Goal: Task Accomplishment & Management: Complete application form

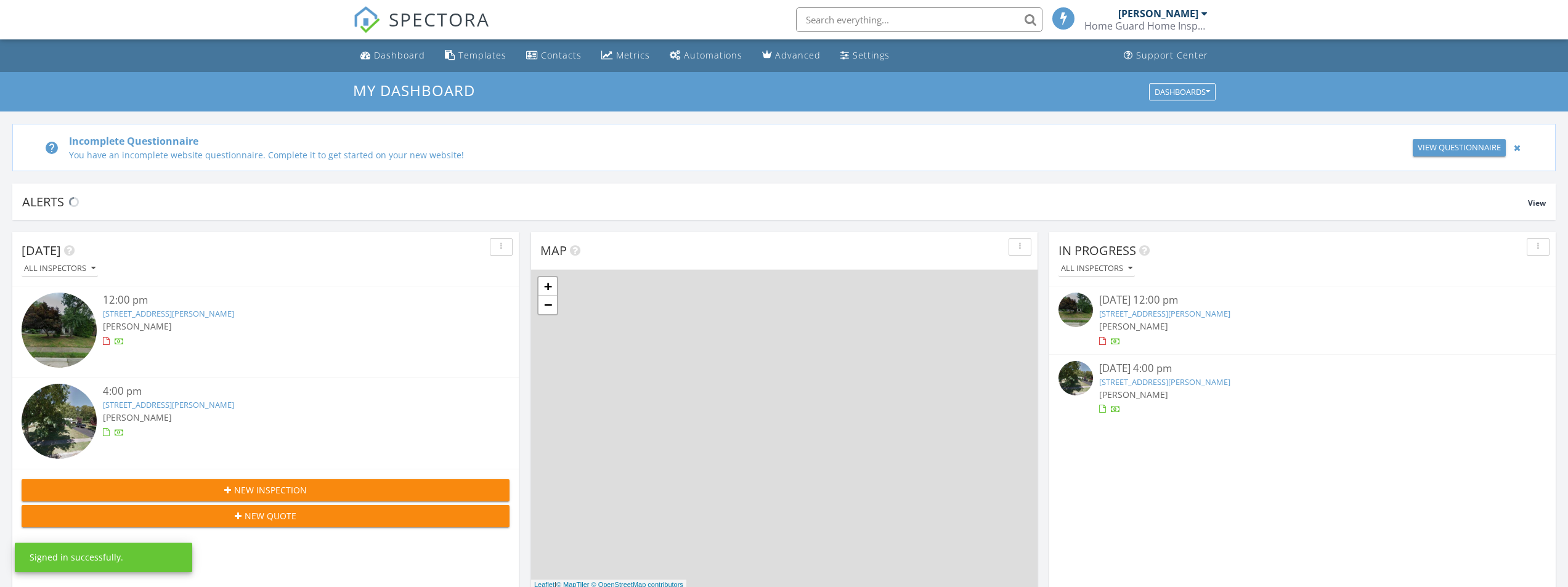
scroll to position [6, 6]
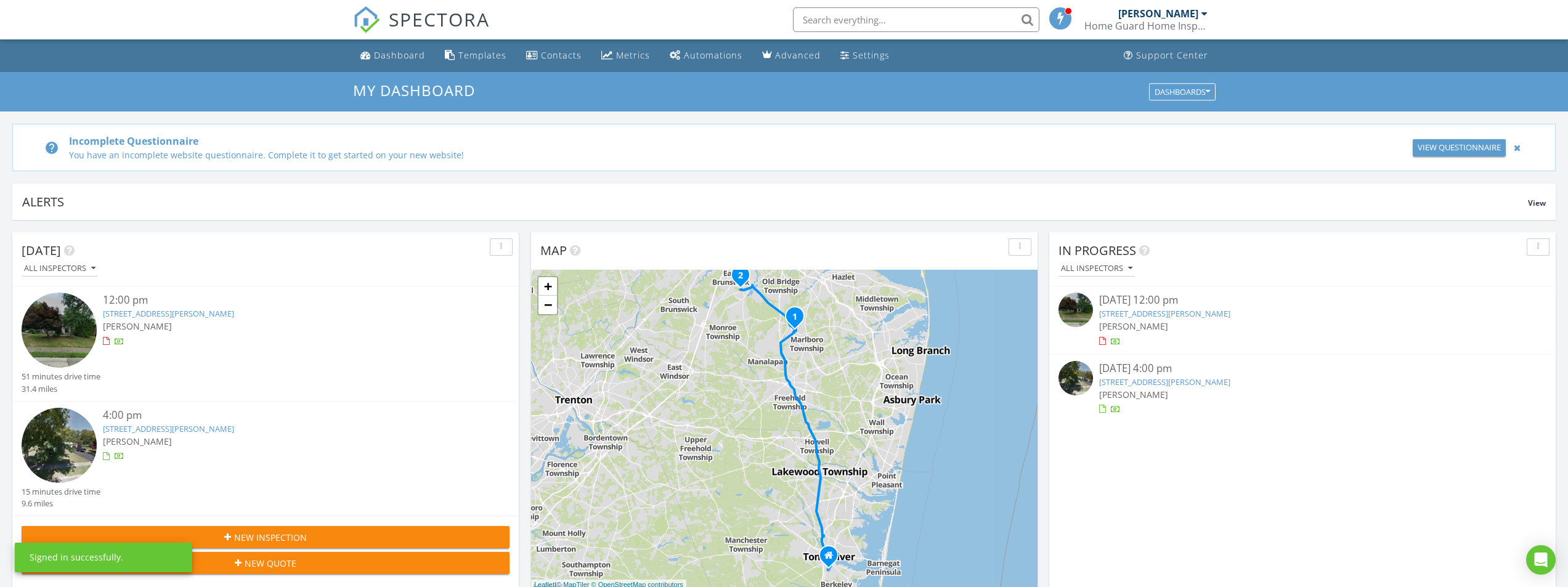
click at [191, 318] on link "15 Adams St, Marlboro Township, NJ 07751" at bounding box center [169, 314] width 131 height 11
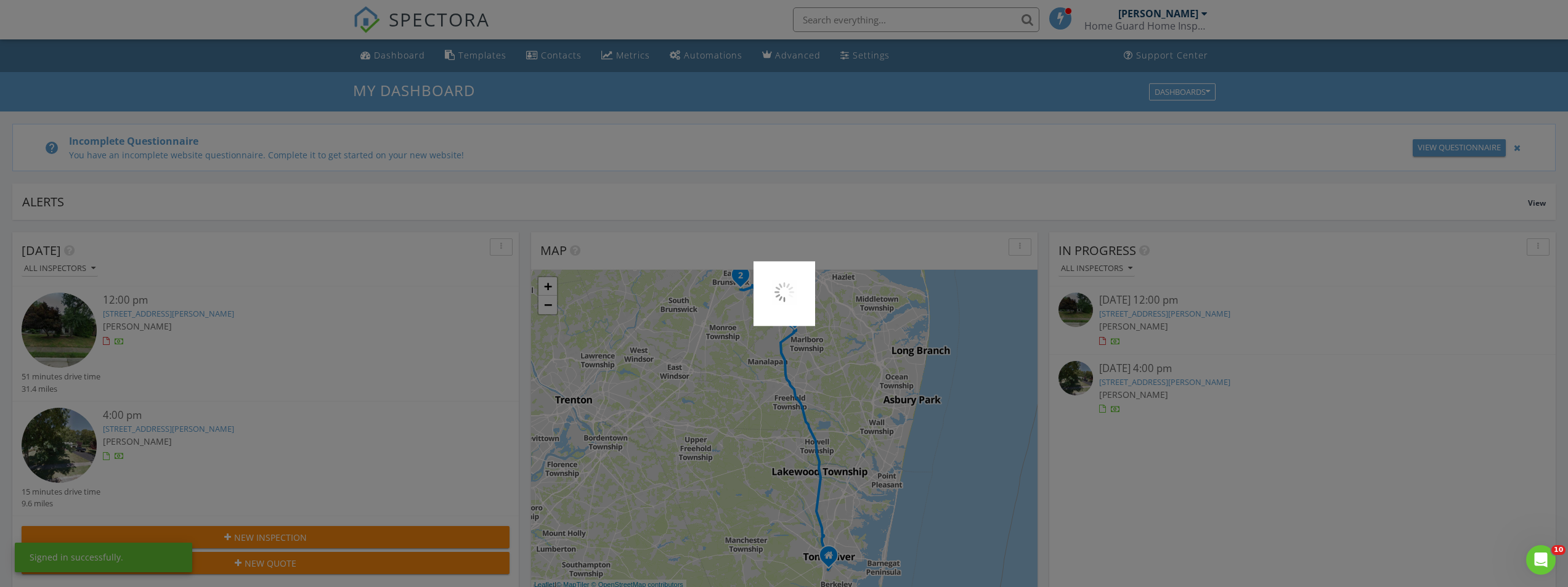
scroll to position [0, 0]
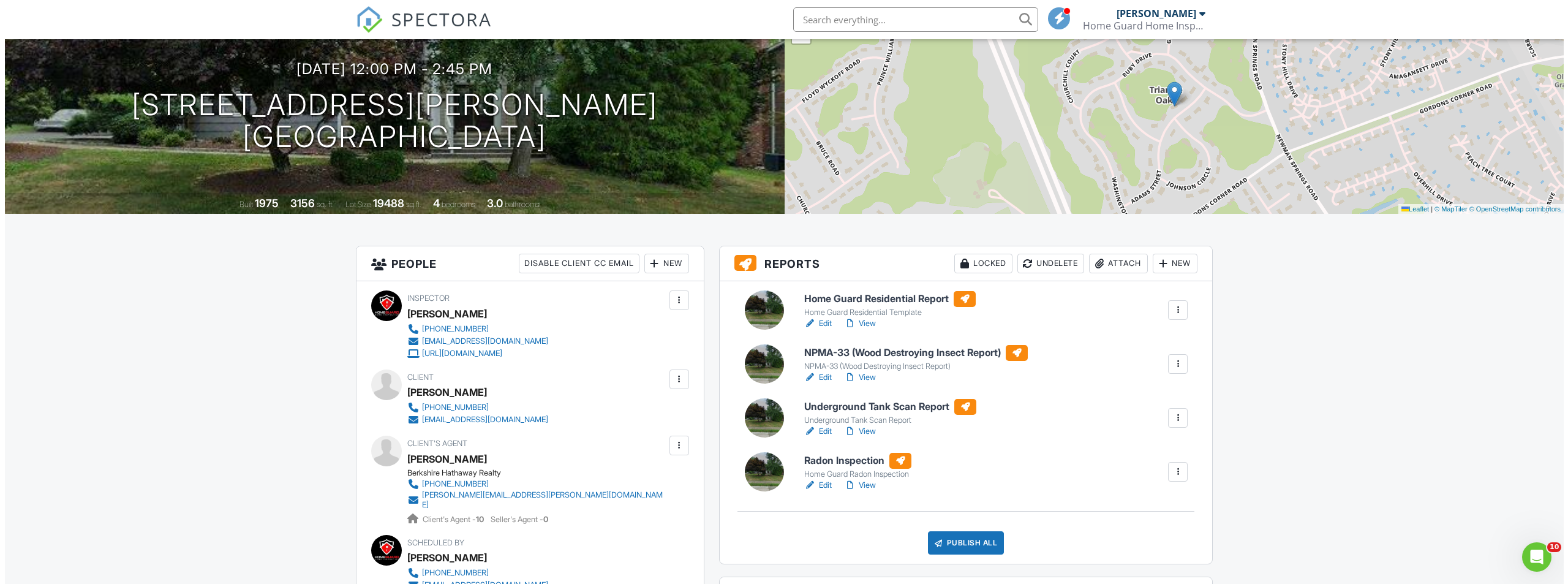
scroll to position [122, 0]
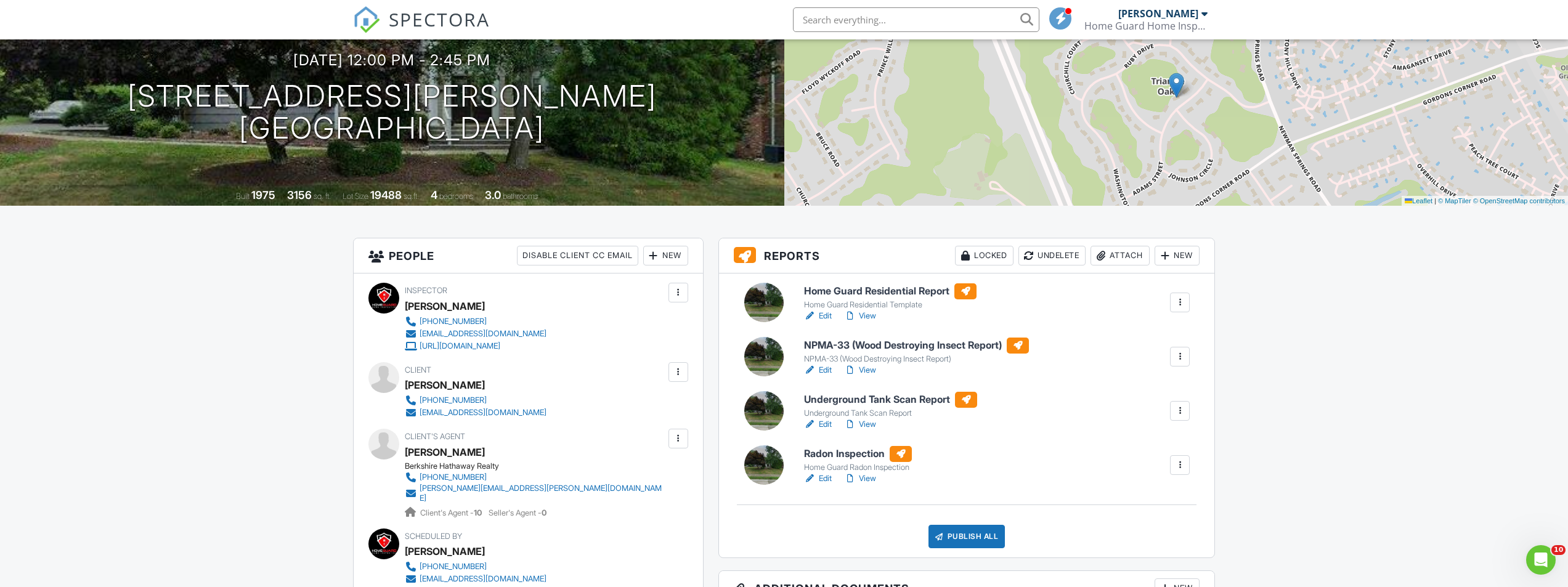
click at [1183, 463] on div at bounding box center [1180, 465] width 12 height 12
click at [1131, 563] on div "Delete" at bounding box center [1143, 561] width 26 height 14
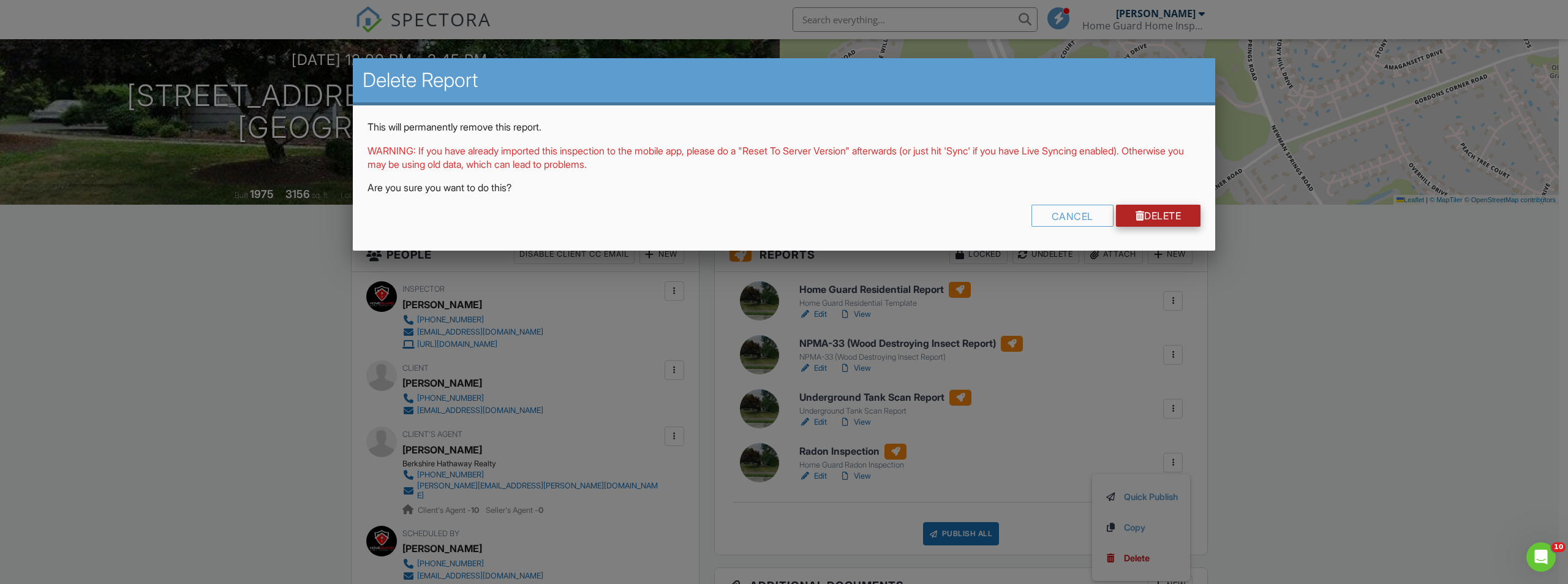
click at [1155, 221] on link "Delete" at bounding box center [1158, 216] width 85 height 22
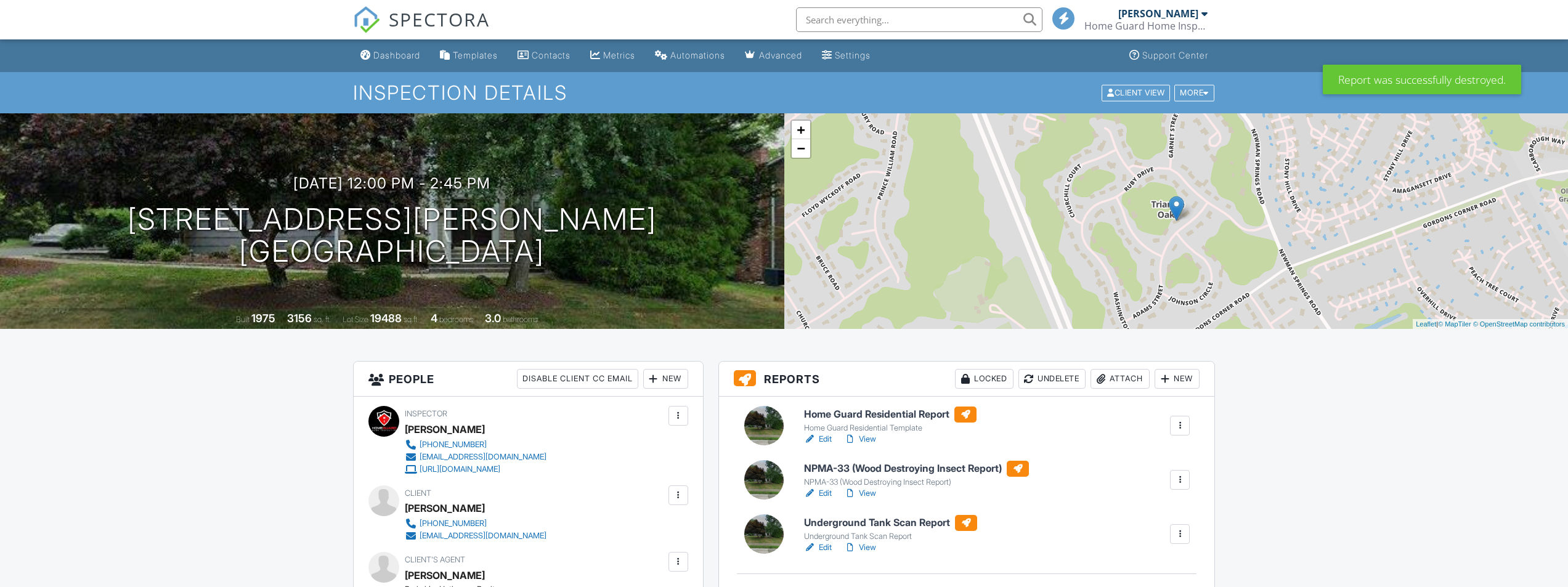
scroll to position [185, 0]
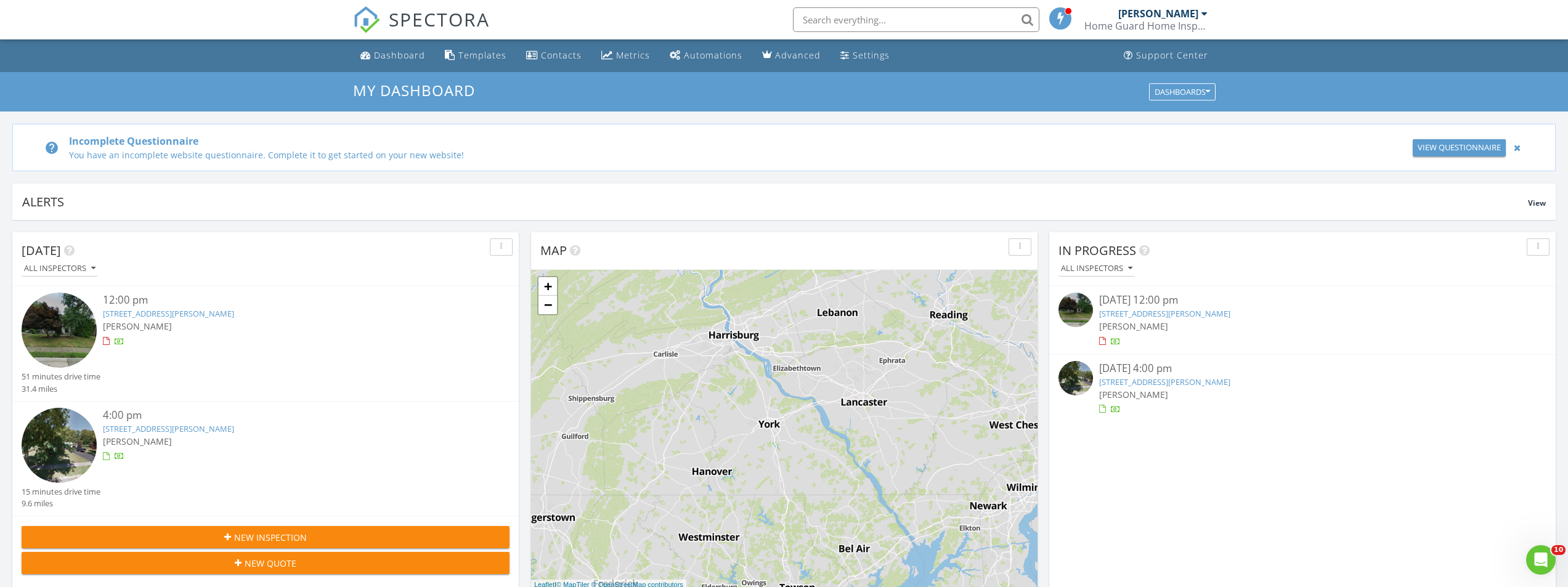
click at [212, 315] on link "[STREET_ADDRESS][PERSON_NAME]" at bounding box center [169, 314] width 131 height 11
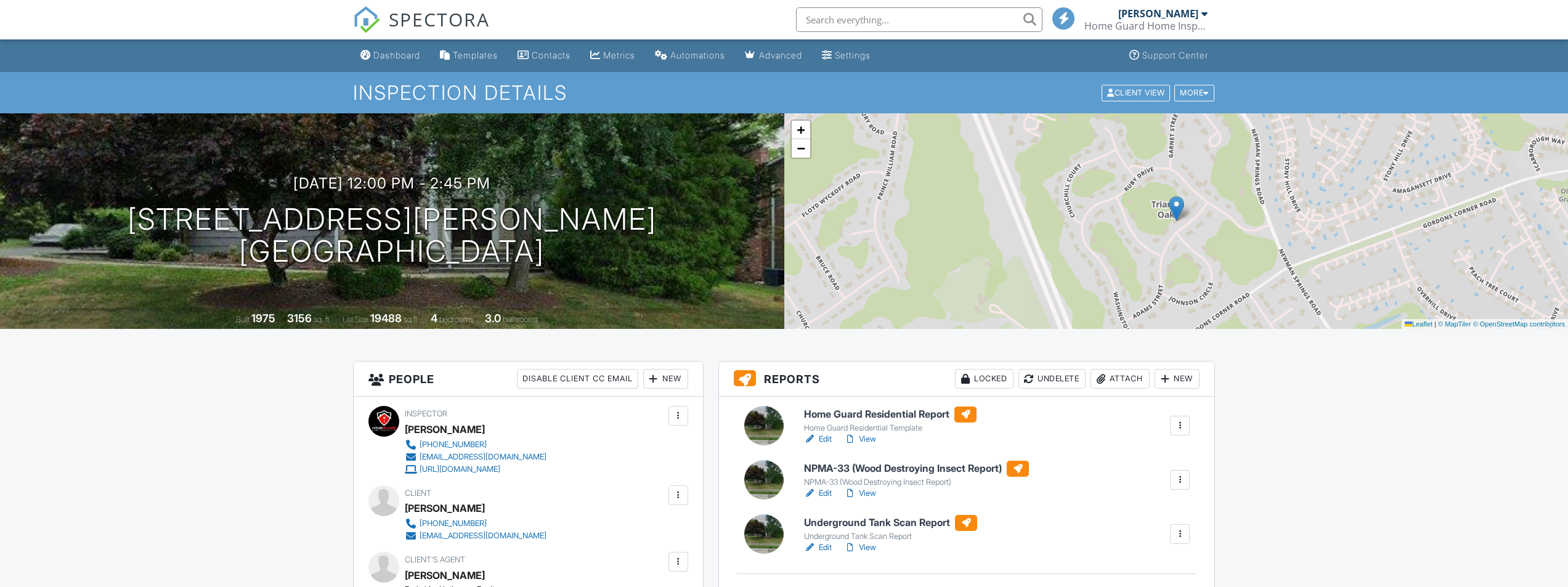
click at [877, 461] on h6 "NPMA-33 (Wood Destroying Insect Report)" at bounding box center [916, 468] width 225 height 16
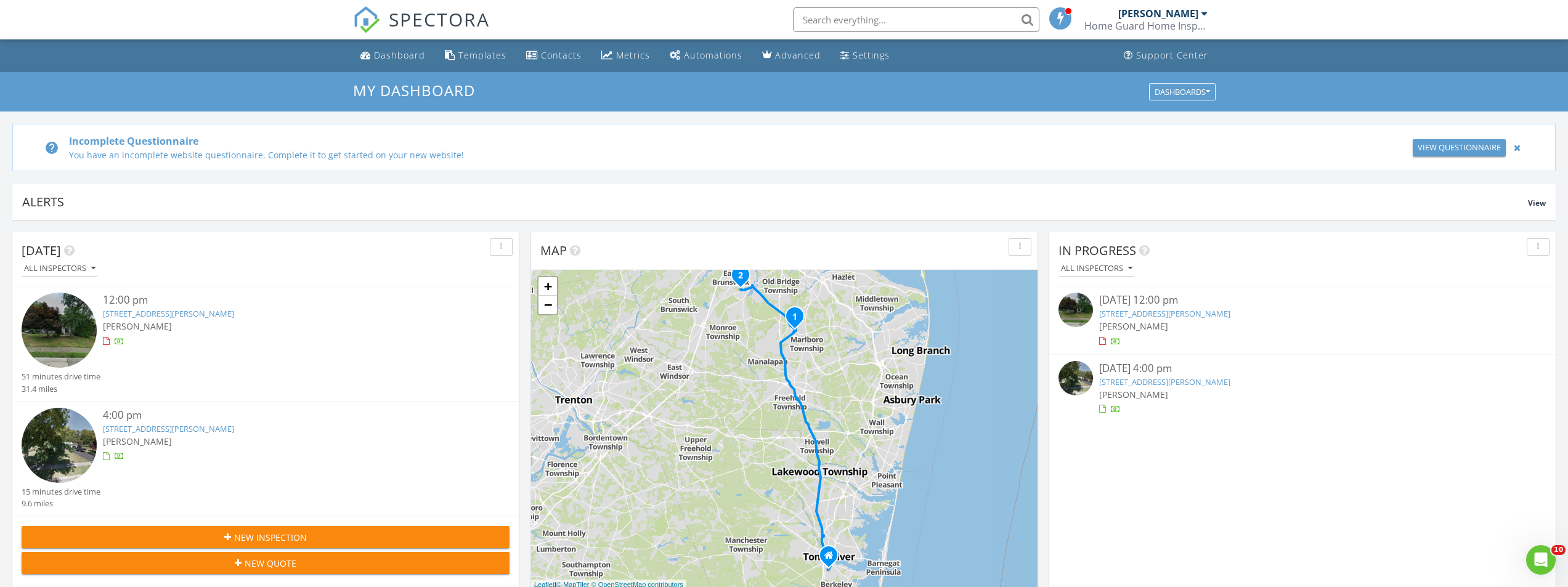
click at [234, 308] on link "15 Adams St, Marlboro Township, NJ 07751" at bounding box center [169, 314] width 131 height 11
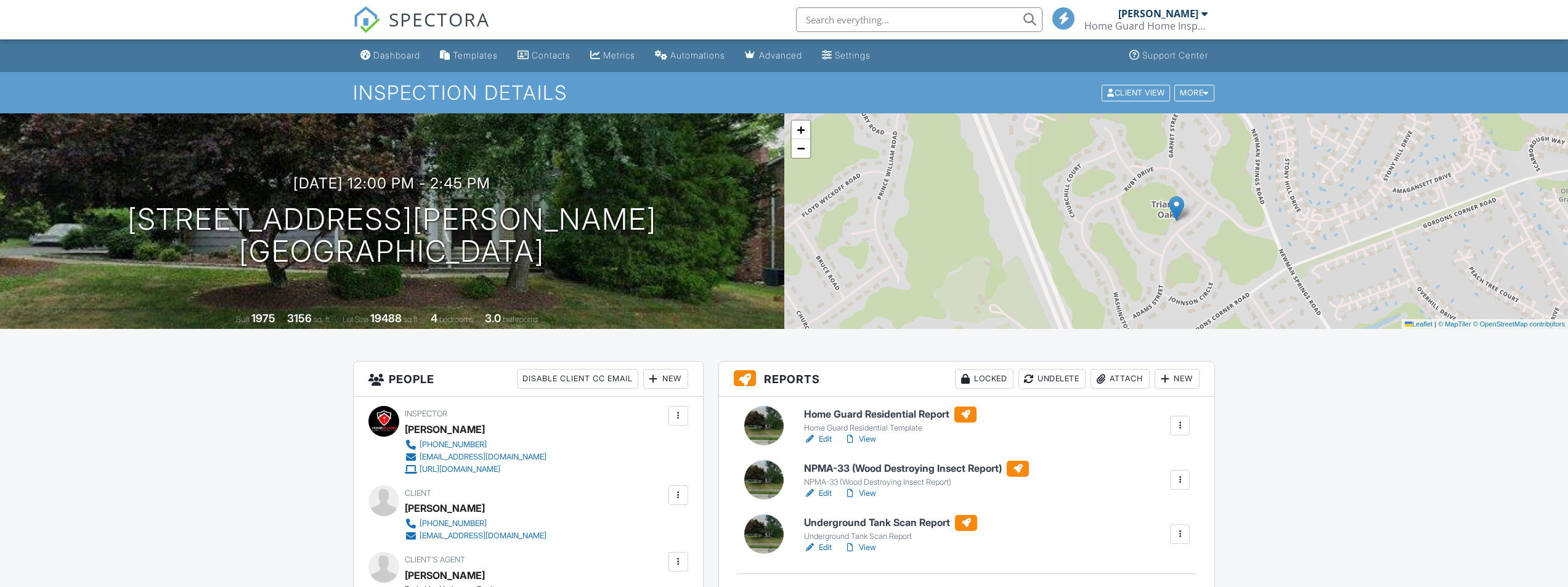
click at [872, 413] on h6 "Home Guard Residential Report" at bounding box center [890, 414] width 172 height 16
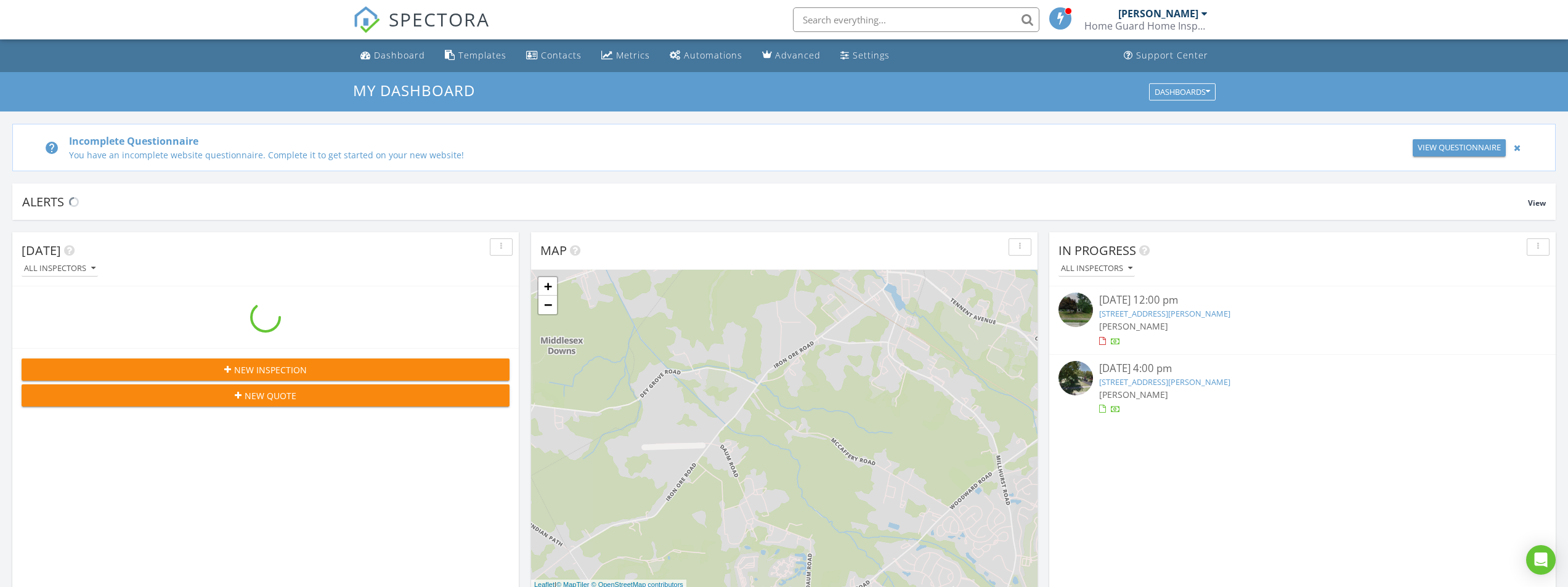
scroll to position [1141, 1587]
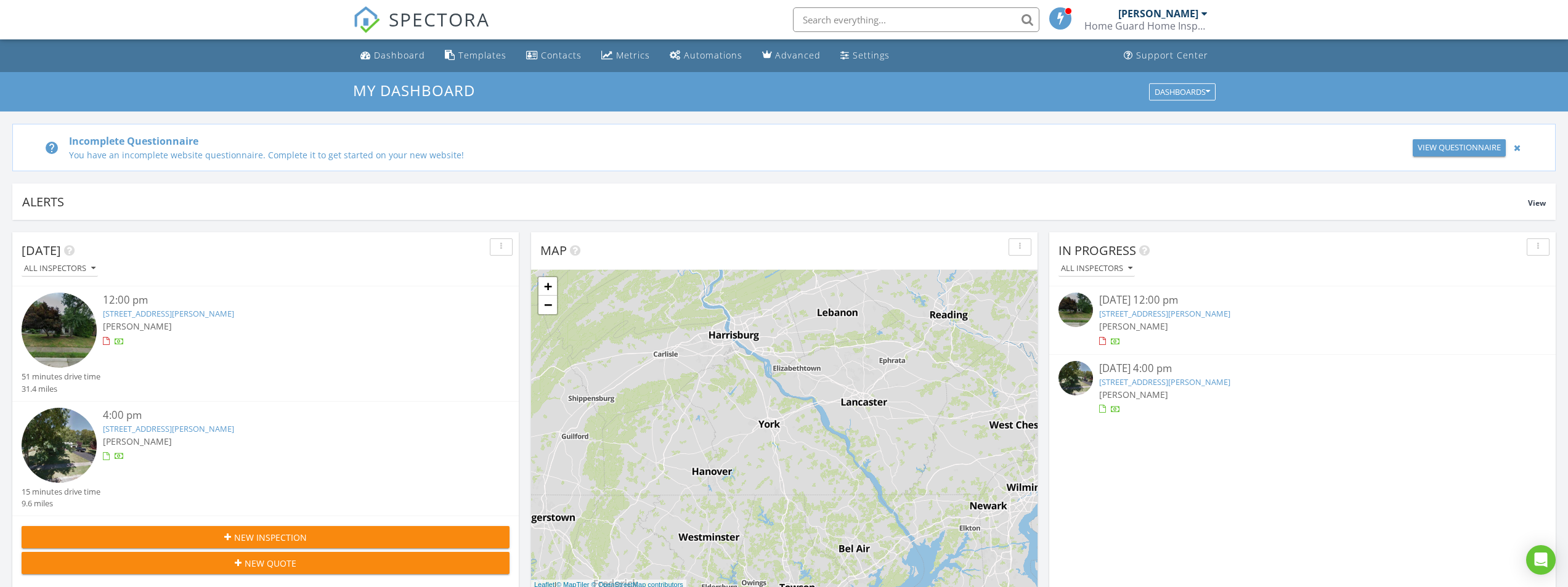
click at [148, 314] on link "15 Adams St, Marlboro Township, NJ 07751" at bounding box center [169, 314] width 131 height 11
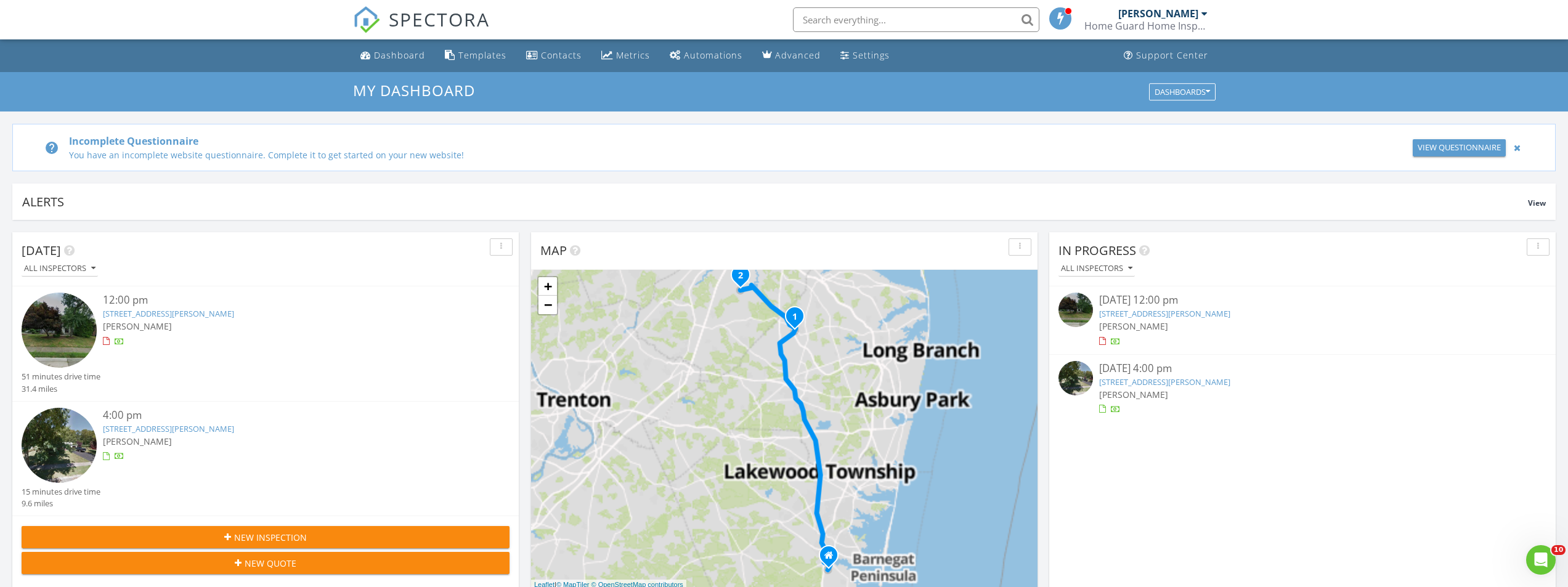
scroll to position [0, 0]
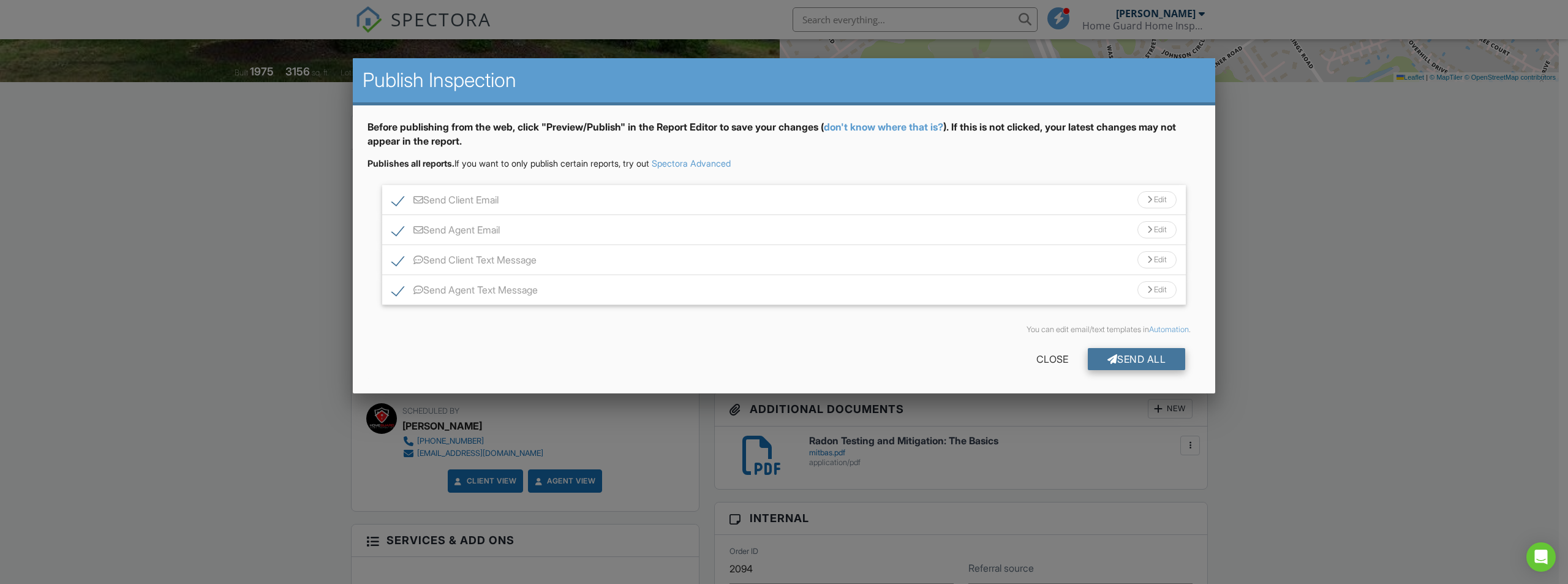
click at [1138, 360] on div "Send All" at bounding box center [1137, 359] width 98 height 22
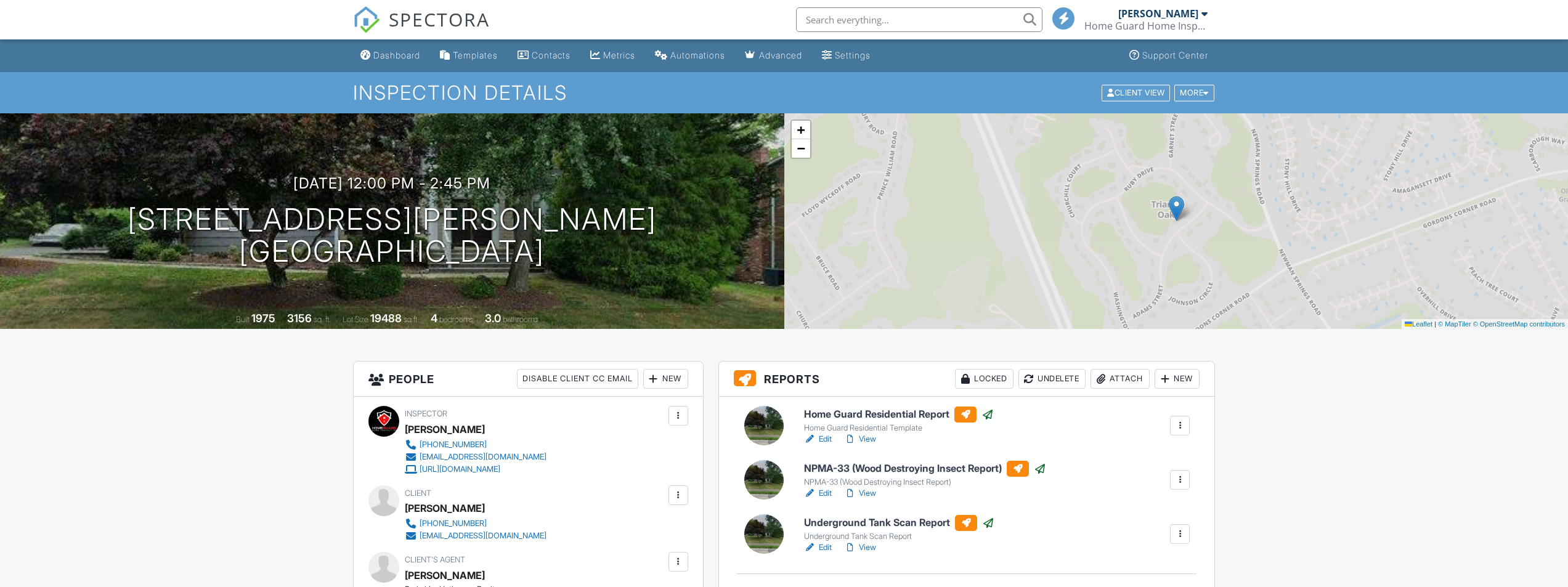
click at [398, 58] on div "Dashboard" at bounding box center [396, 55] width 47 height 10
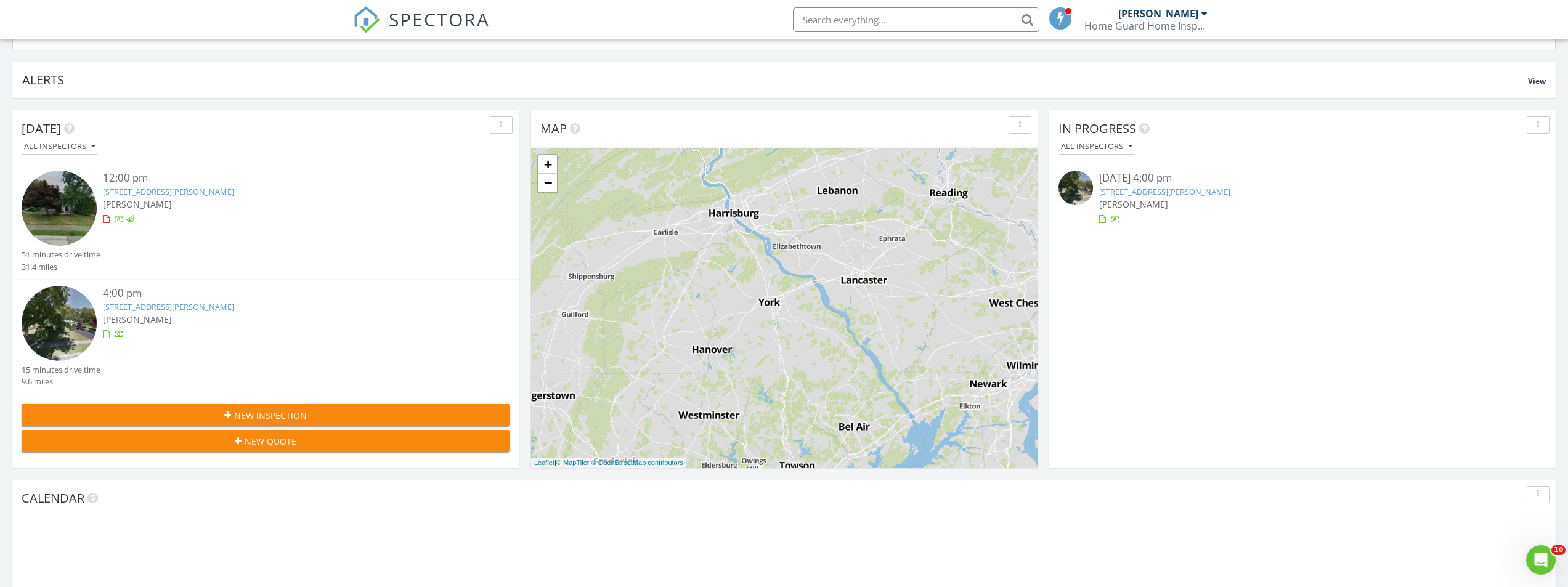
scroll to position [123, 0]
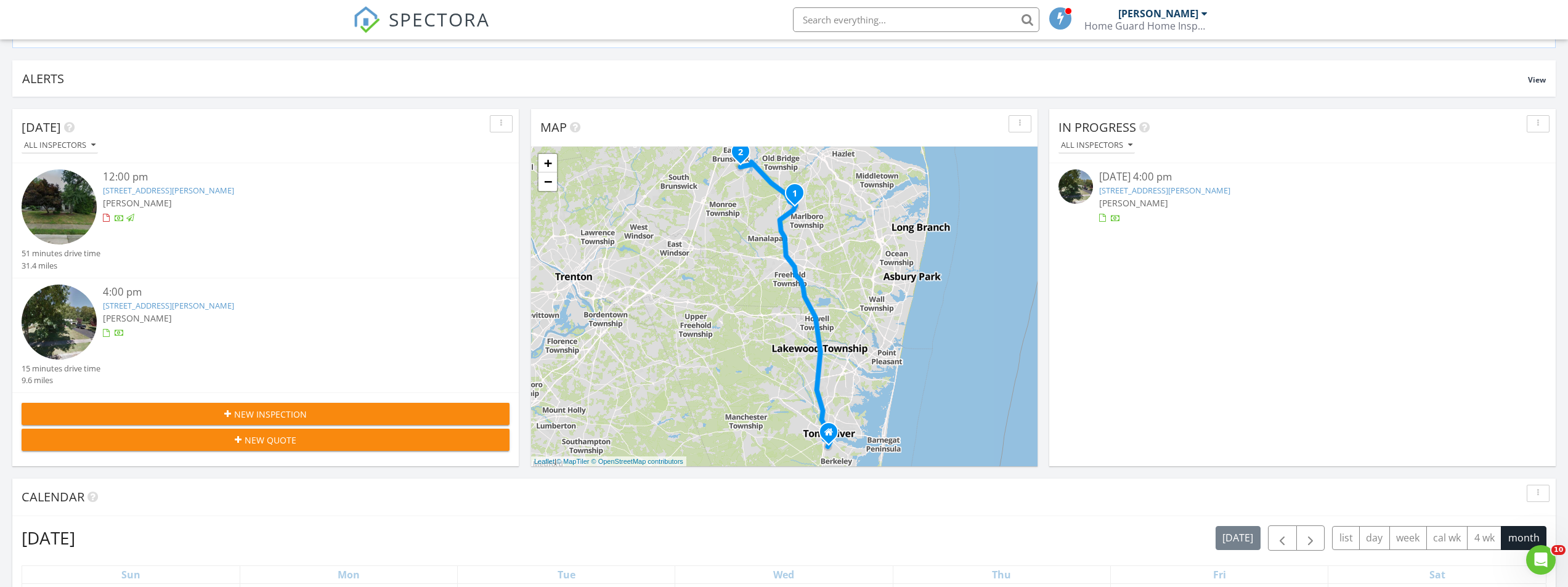
click at [211, 301] on link "[STREET_ADDRESS][PERSON_NAME]" at bounding box center [169, 305] width 131 height 11
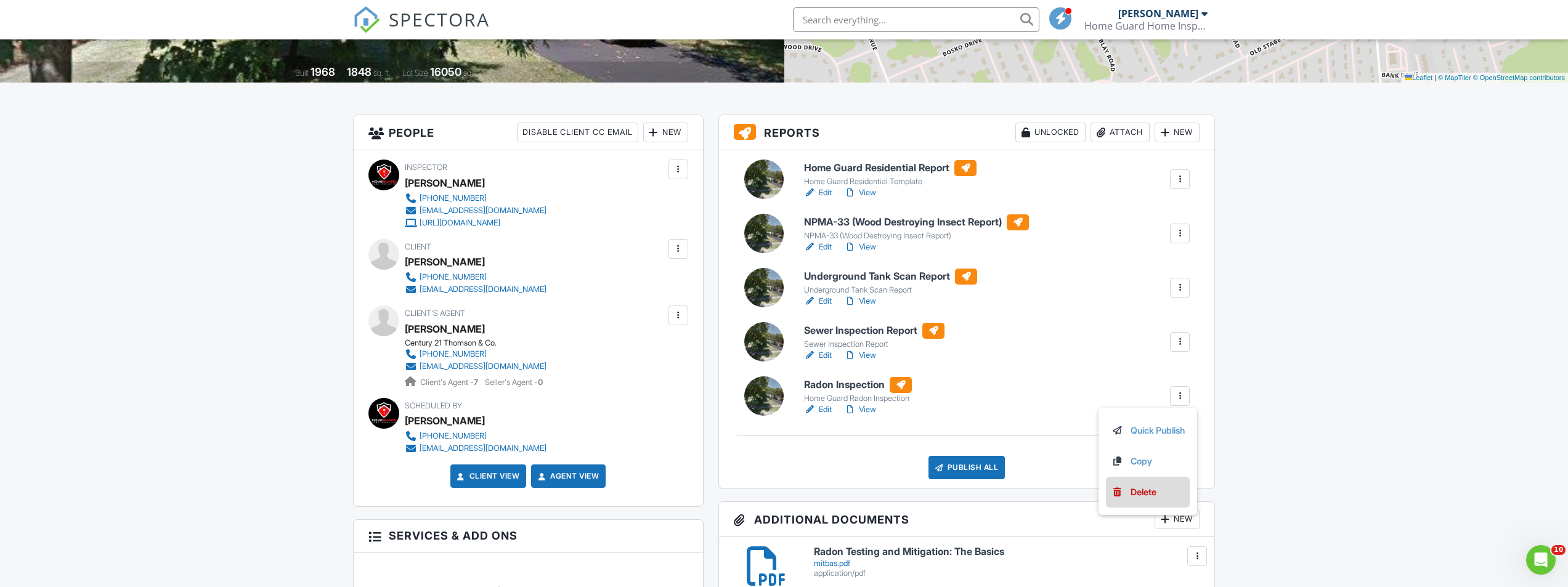
click at [1144, 493] on div "Delete" at bounding box center [1143, 492] width 26 height 14
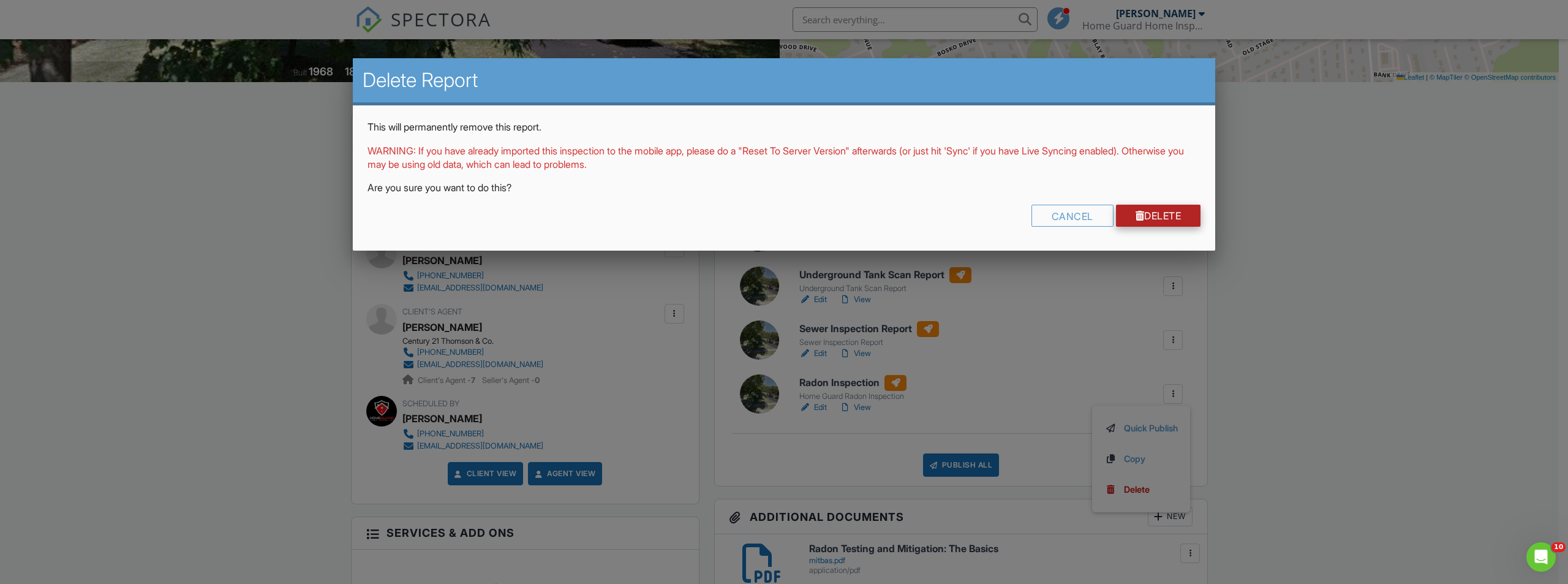
click at [1155, 217] on link "Delete" at bounding box center [1158, 216] width 85 height 22
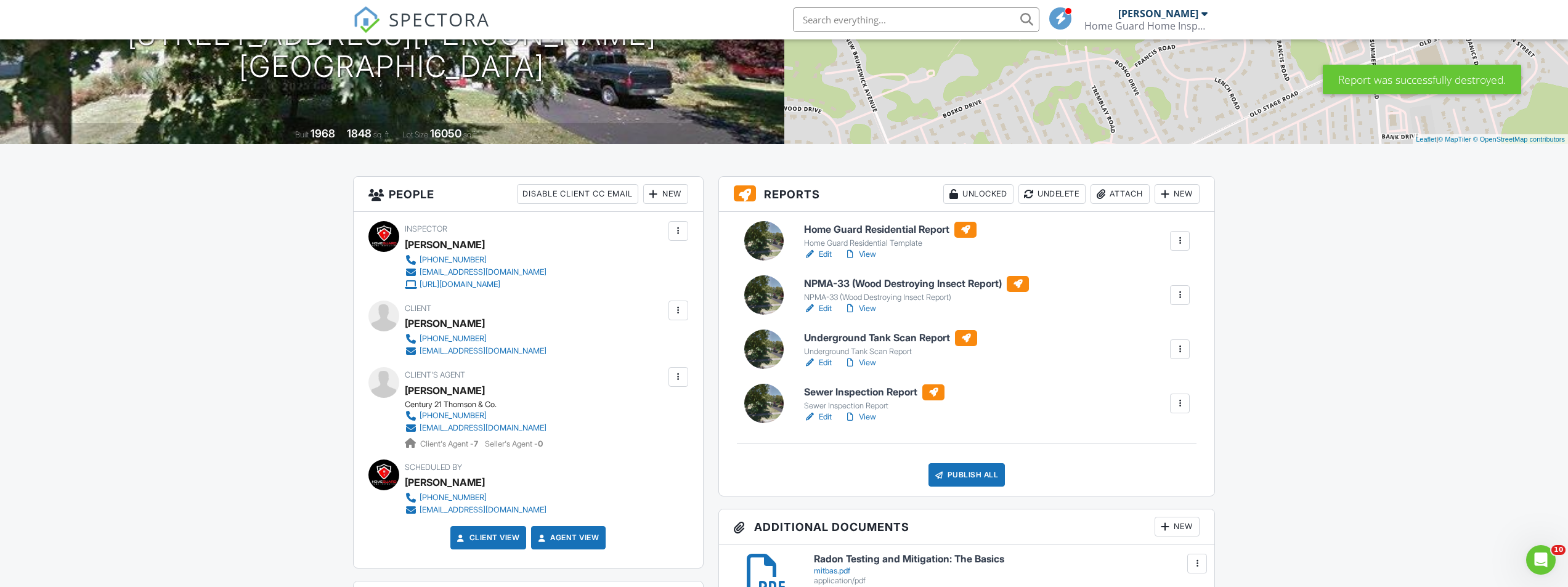
click at [900, 333] on h6 "Underground Tank Scan Report" at bounding box center [890, 338] width 173 height 16
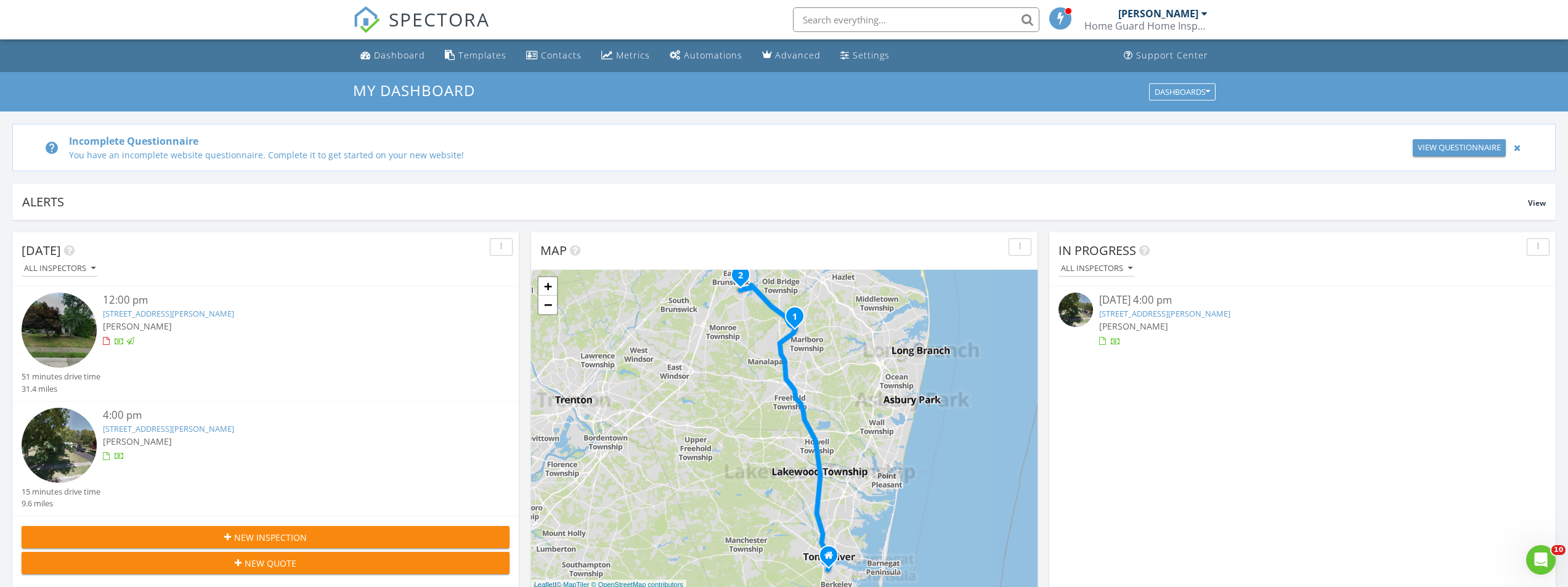
click at [190, 428] on link "12 Francis Rd, East Brunswick, NJ 08816" at bounding box center [169, 428] width 131 height 11
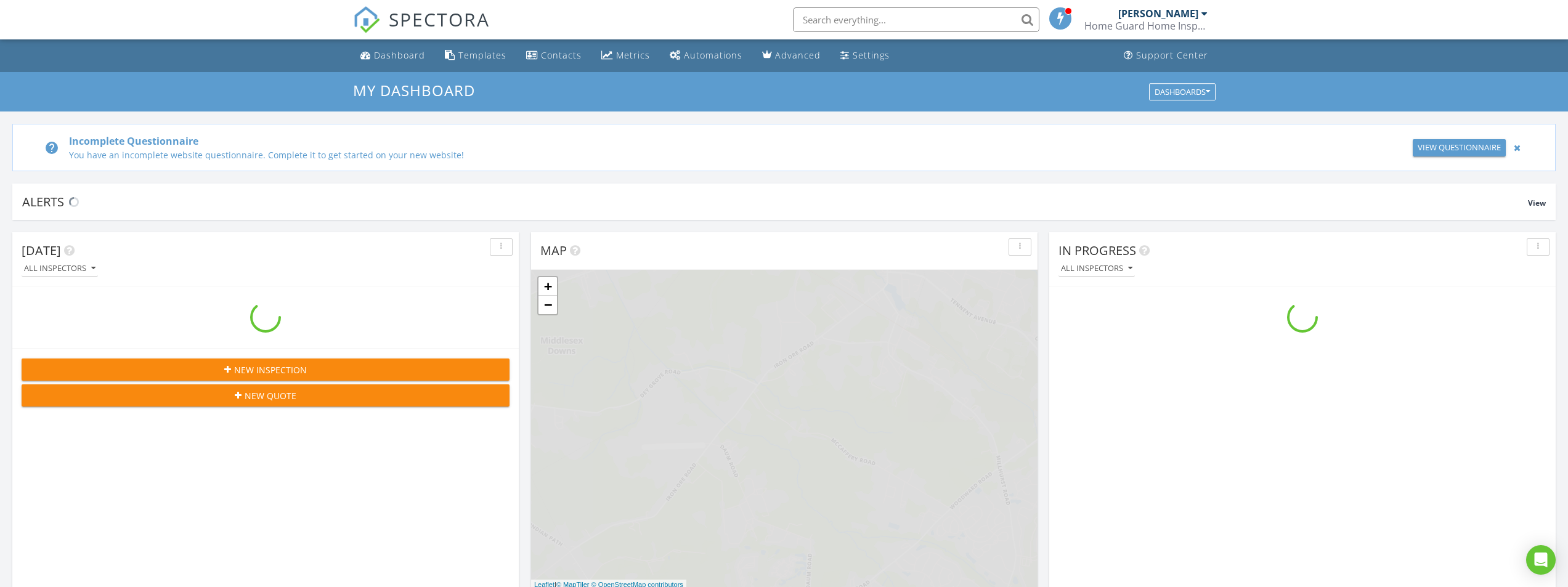
scroll to position [1141, 1587]
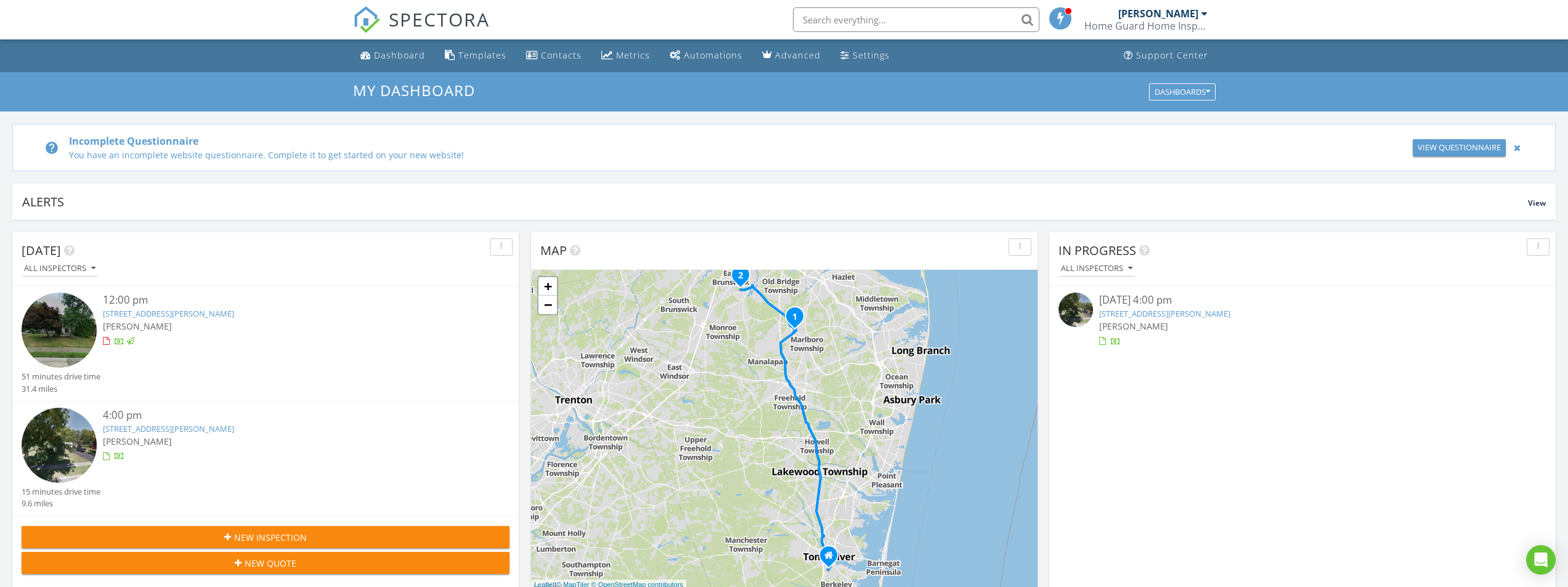
click at [183, 429] on link "12 Francis Rd, East Brunswick, NJ 08816" at bounding box center [169, 428] width 131 height 11
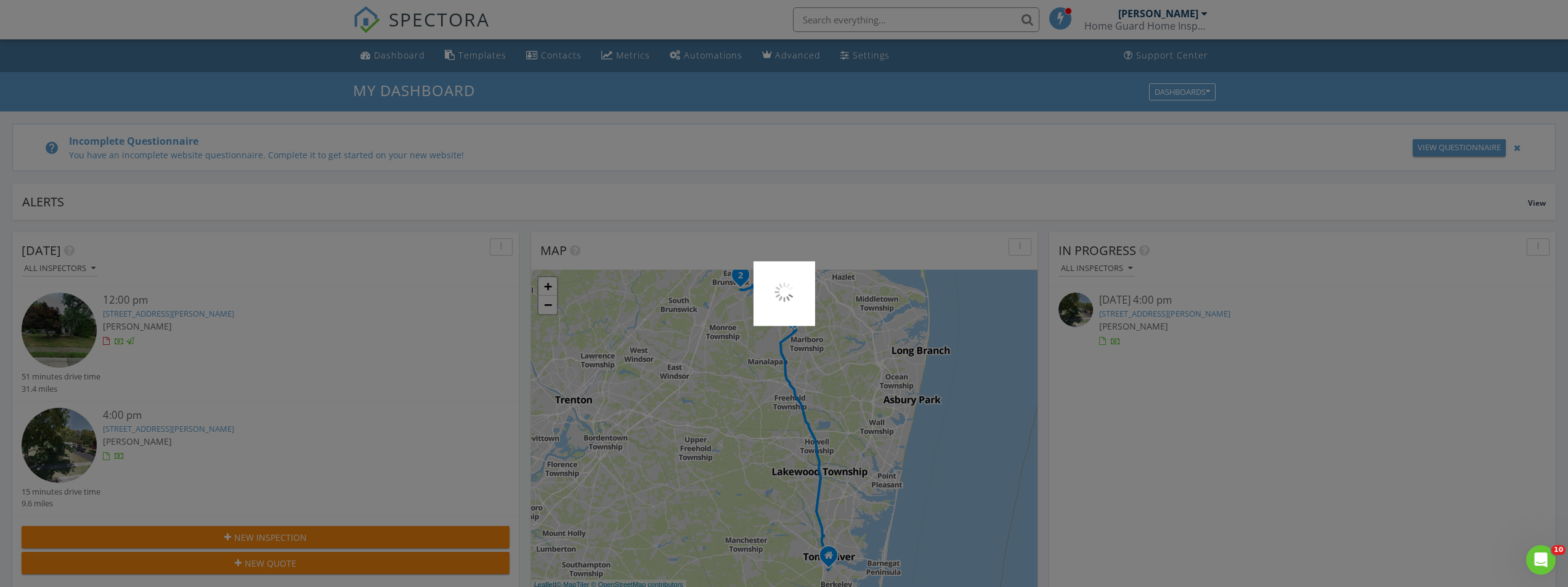
scroll to position [0, 0]
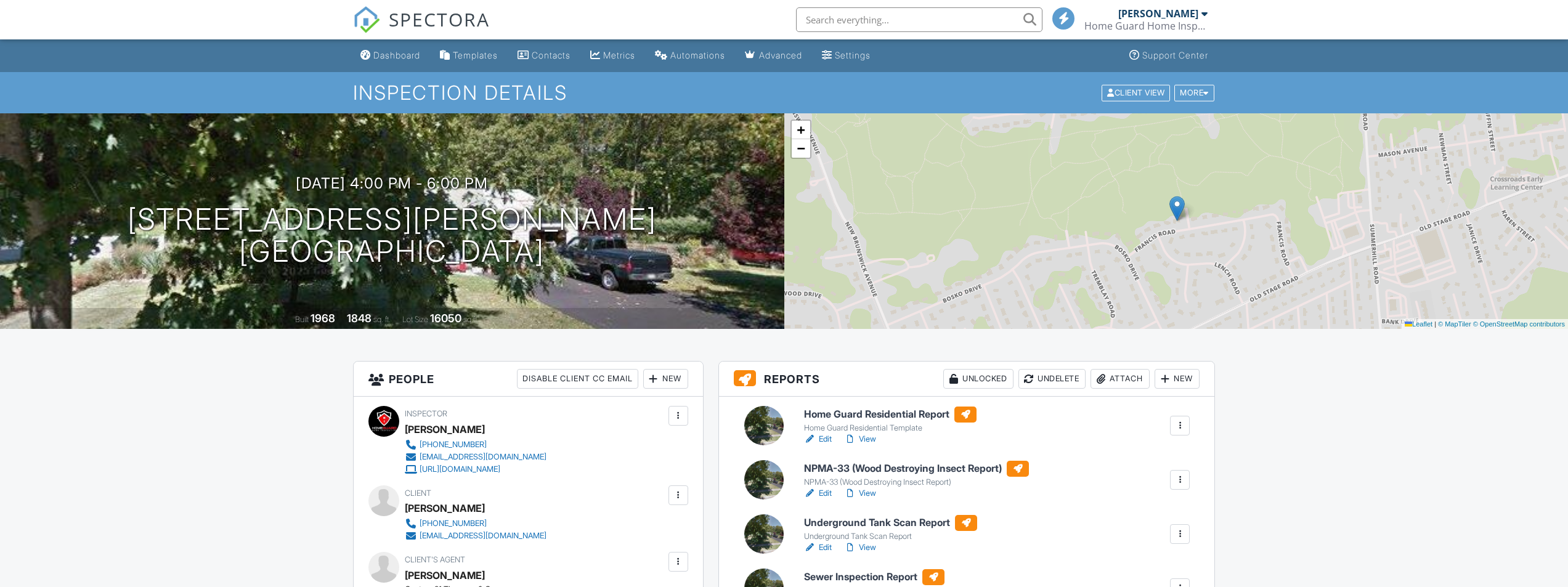
click at [897, 407] on h6 "Home Guard Residential Report" at bounding box center [890, 414] width 172 height 16
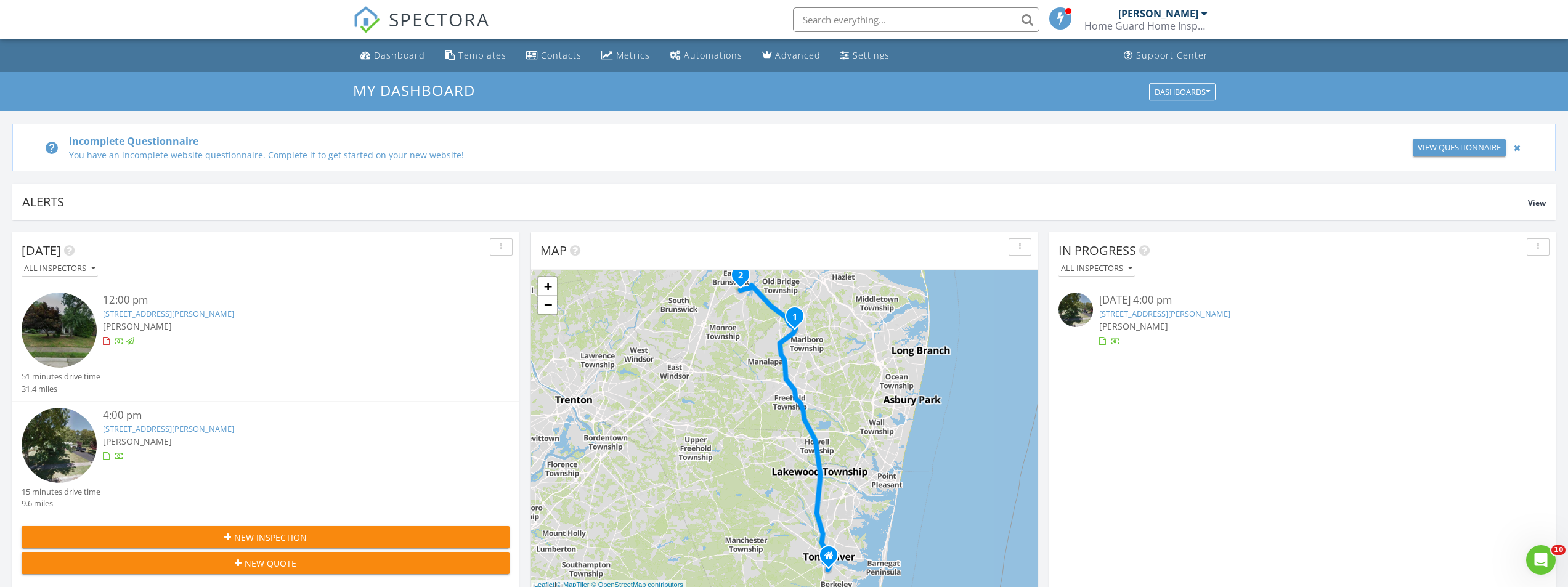
click at [183, 312] on link "[STREET_ADDRESS][PERSON_NAME]" at bounding box center [169, 314] width 131 height 11
click at [215, 431] on link "12 Francis Rd, East Brunswick, NJ 08816" at bounding box center [169, 428] width 131 height 11
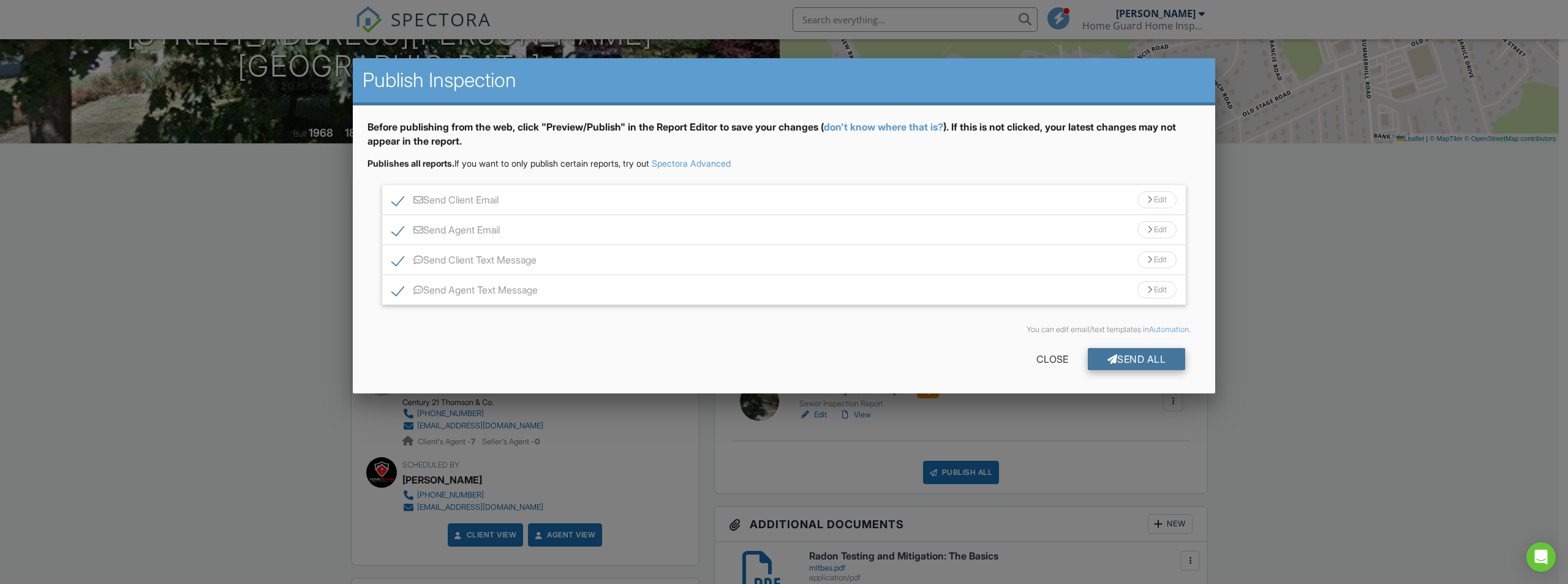
click at [1119, 364] on div "Send All" at bounding box center [1137, 359] width 98 height 22
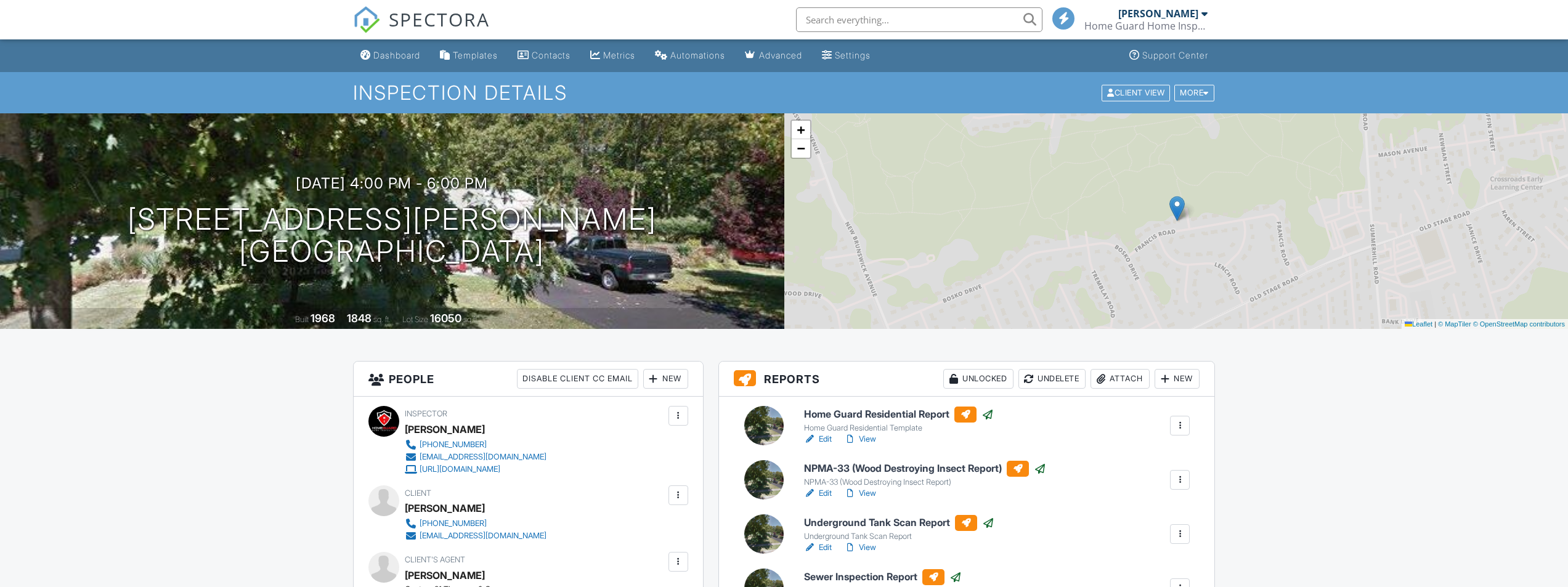
click at [400, 55] on div "Dashboard" at bounding box center [396, 55] width 47 height 10
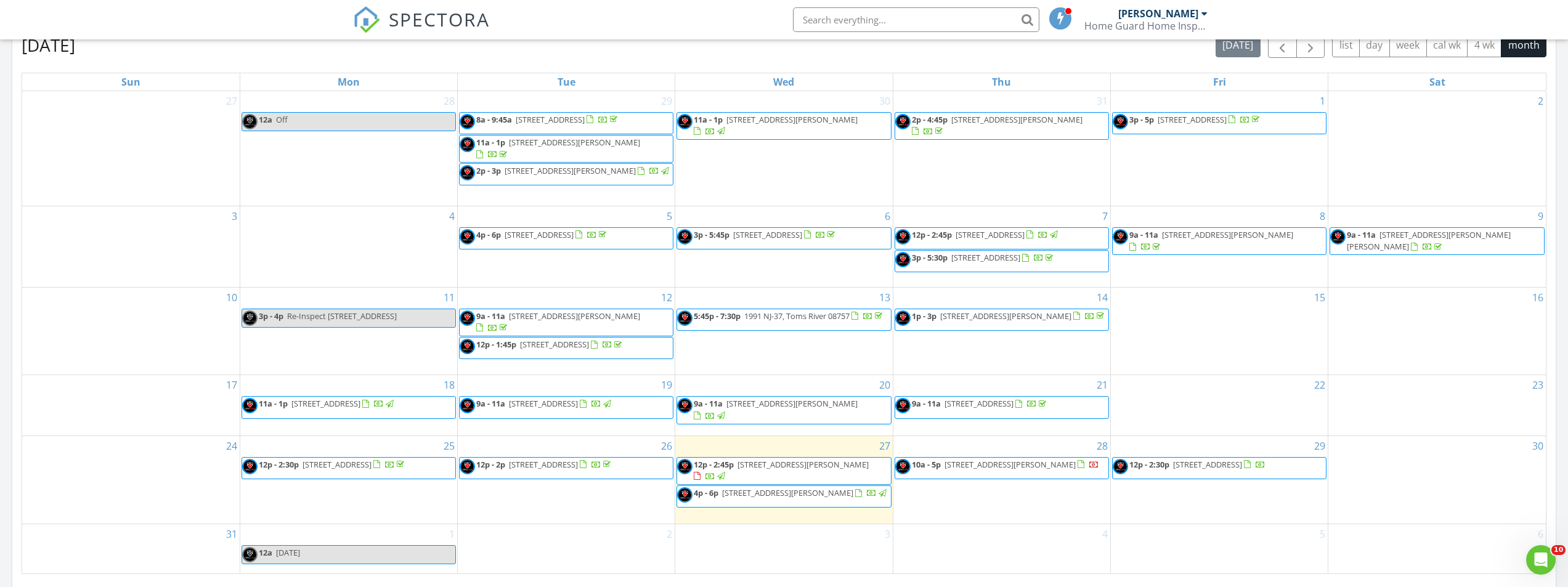
scroll to position [801, 0]
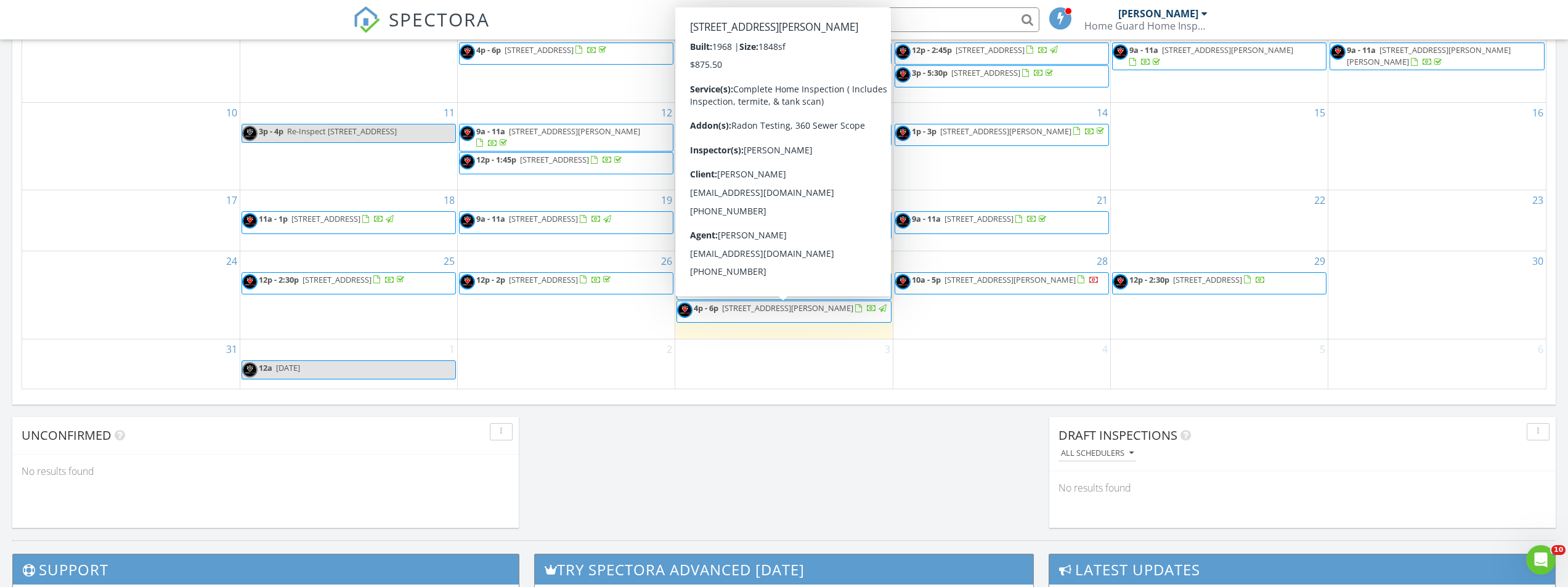
click at [1191, 323] on div "29 12p - 2:30p 33 High St, Bloomfield 07003" at bounding box center [1219, 295] width 217 height 87
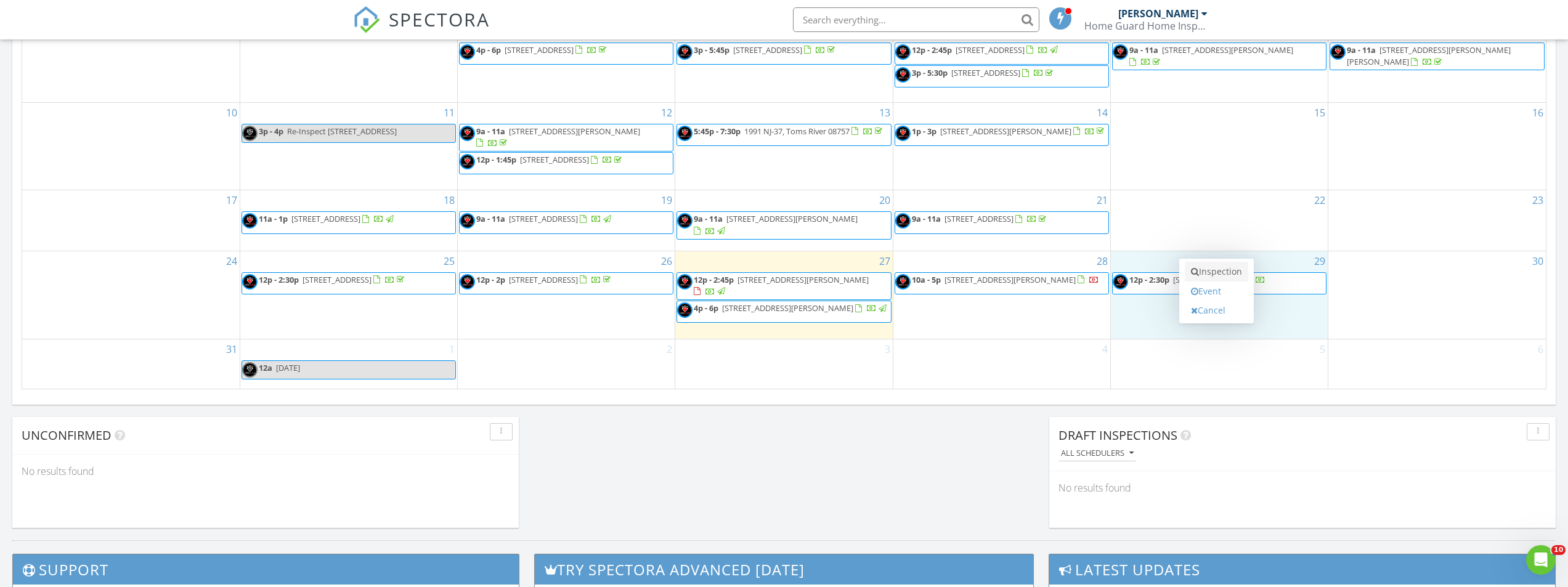
click at [1209, 271] on link "Inspection" at bounding box center [1216, 271] width 64 height 20
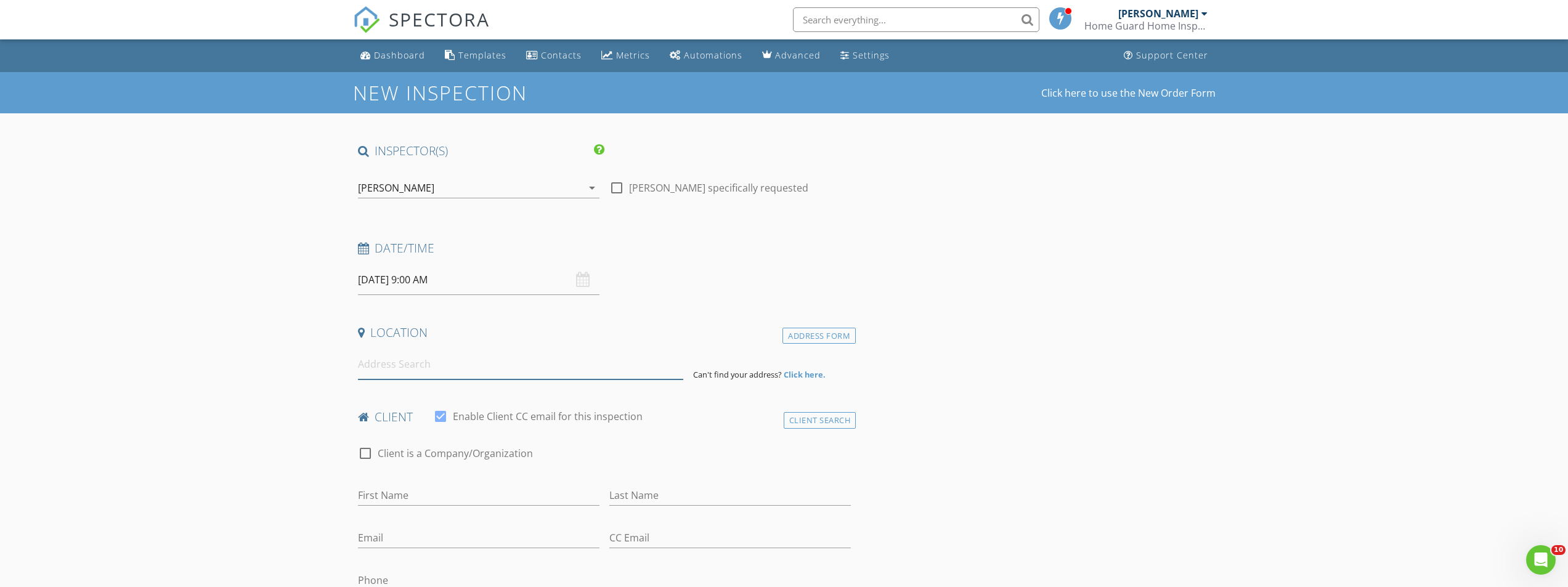
click at [481, 371] on input at bounding box center [521, 364] width 325 height 30
type input "125 8th St, Belford, NJ, USA"
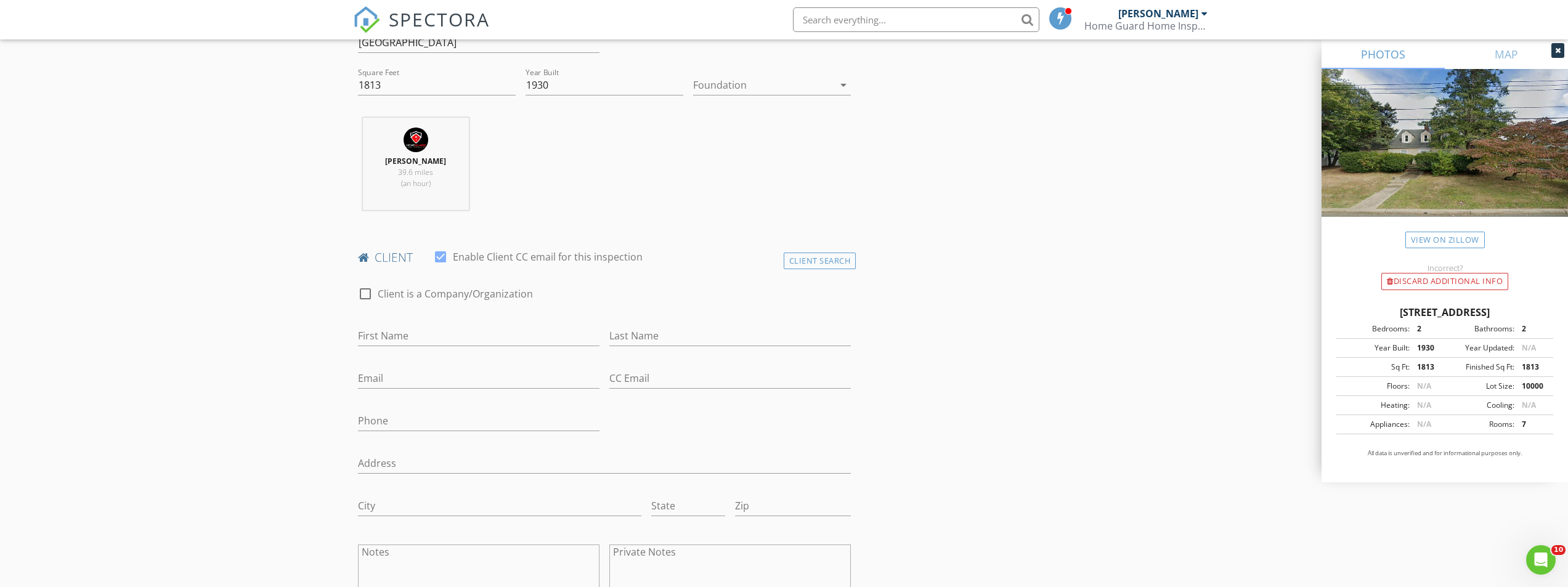
scroll to position [493, 0]
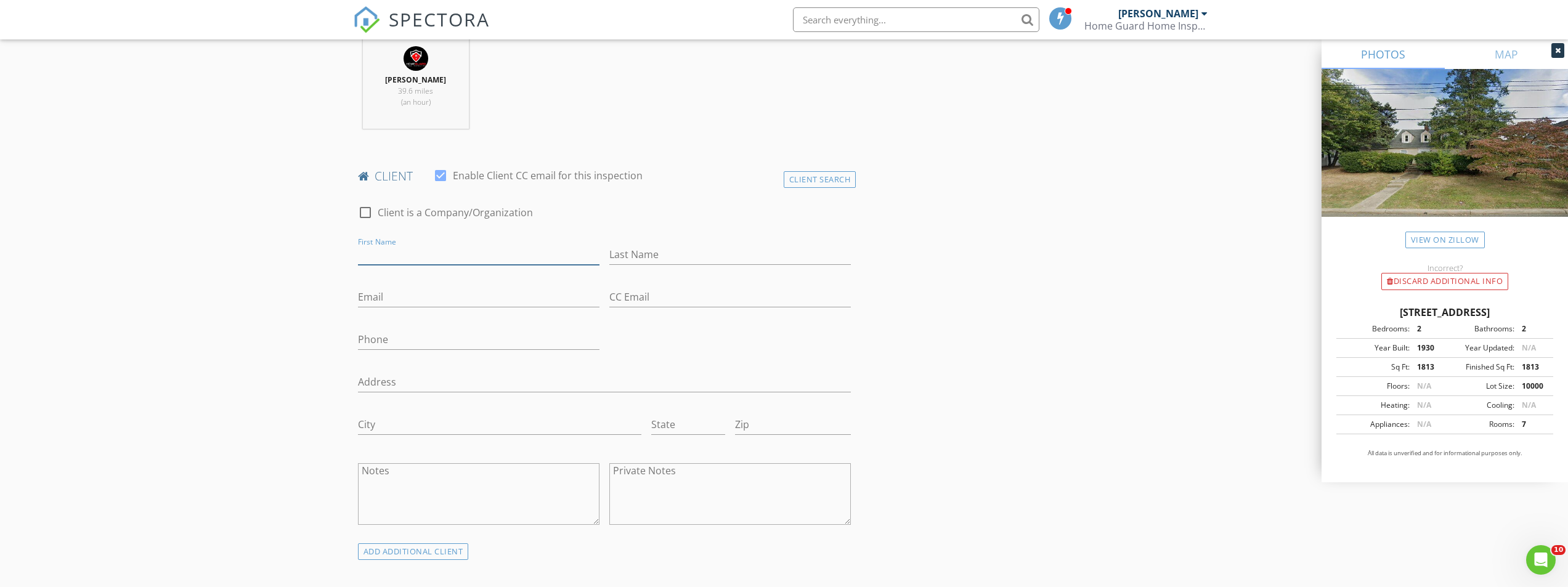
click at [440, 251] on input "First Name" at bounding box center [478, 255] width 241 height 21
type input "Corey"
type input "Strunk"
type input "[EMAIL_ADDRESS][DOMAIN_NAME]"
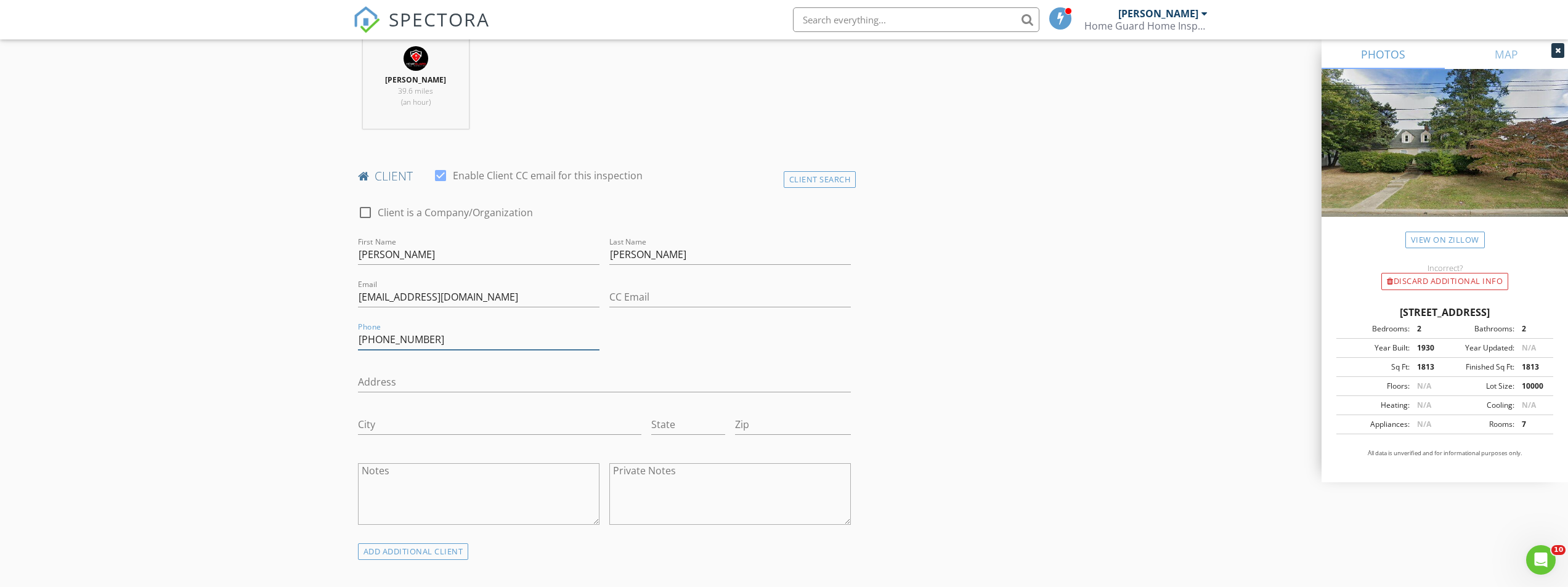
type input "610-427-3816"
click at [847, 310] on div "CC Email" at bounding box center [730, 303] width 241 height 33
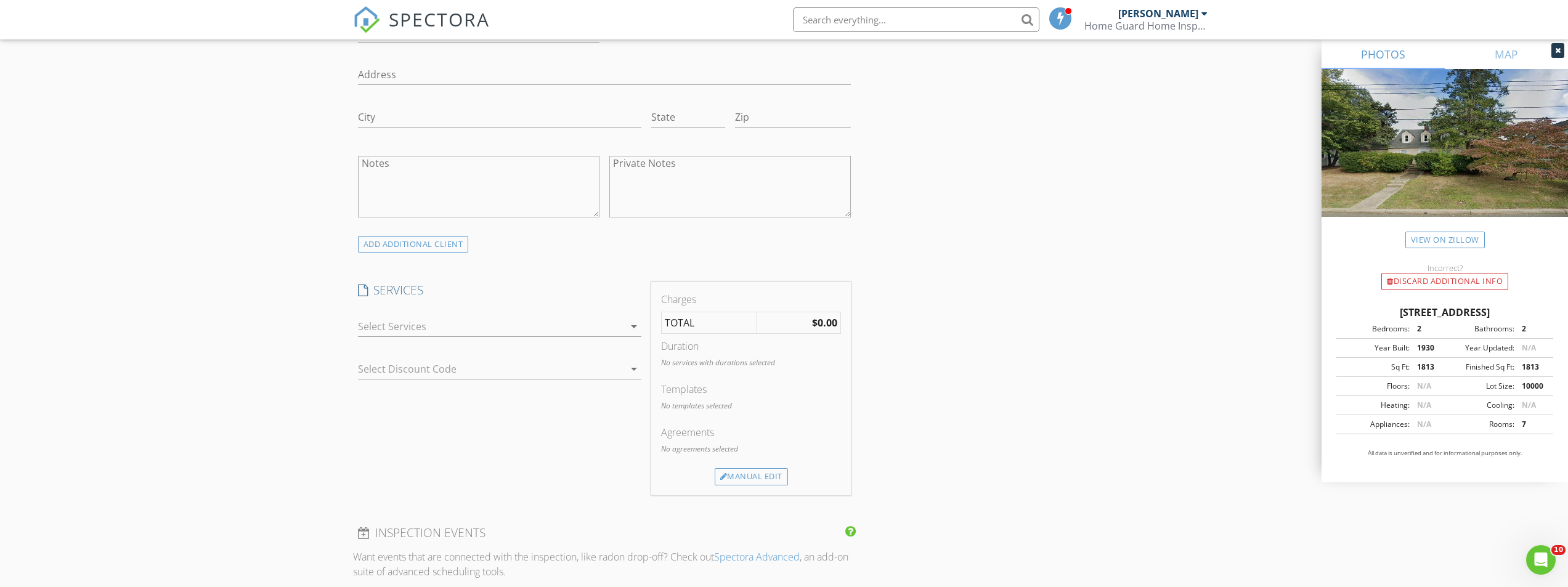
scroll to position [862, 0]
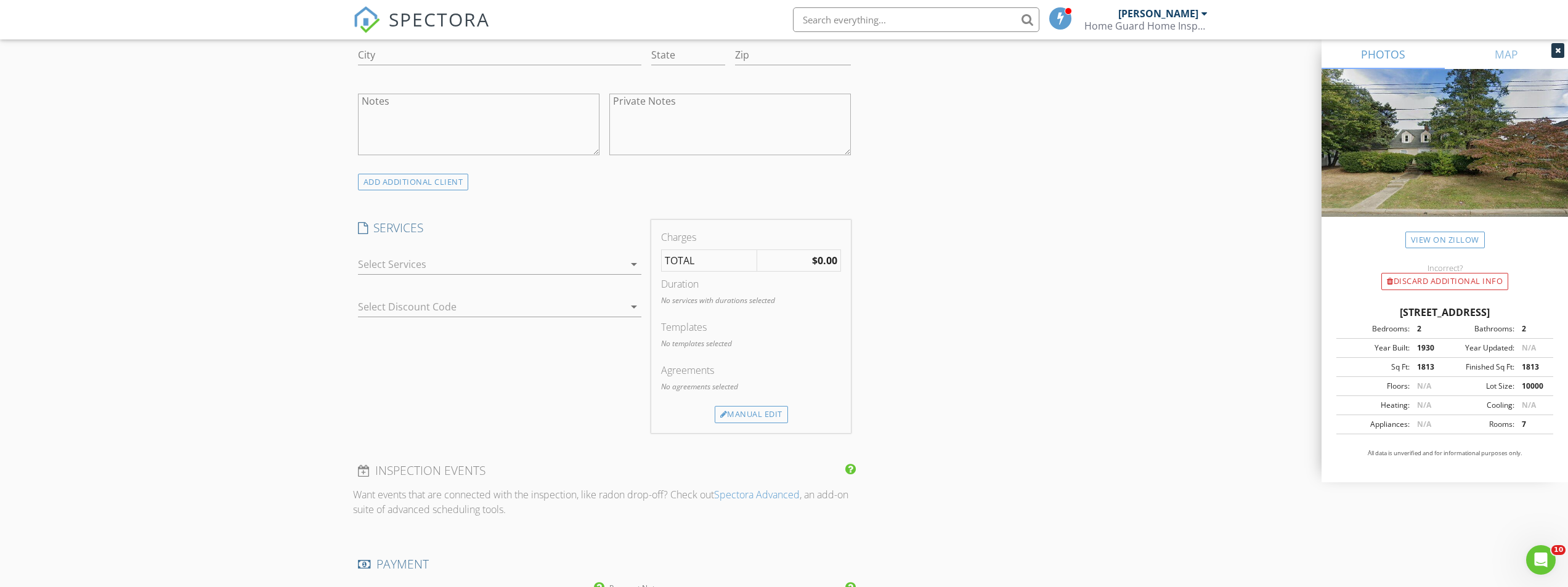
click at [585, 273] on div at bounding box center [491, 264] width 266 height 20
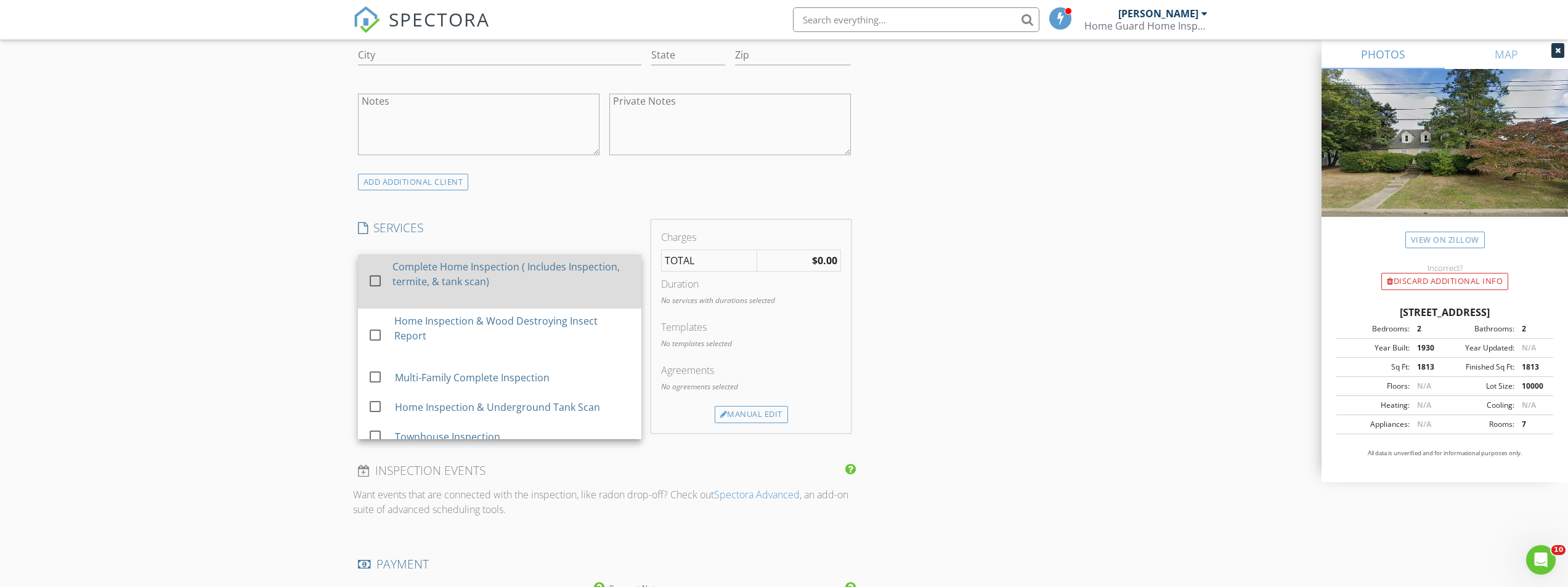
click at [543, 287] on div "Complete Home Inspection ( Includes Inspection, termite, & tank scan)" at bounding box center [512, 274] width 239 height 29
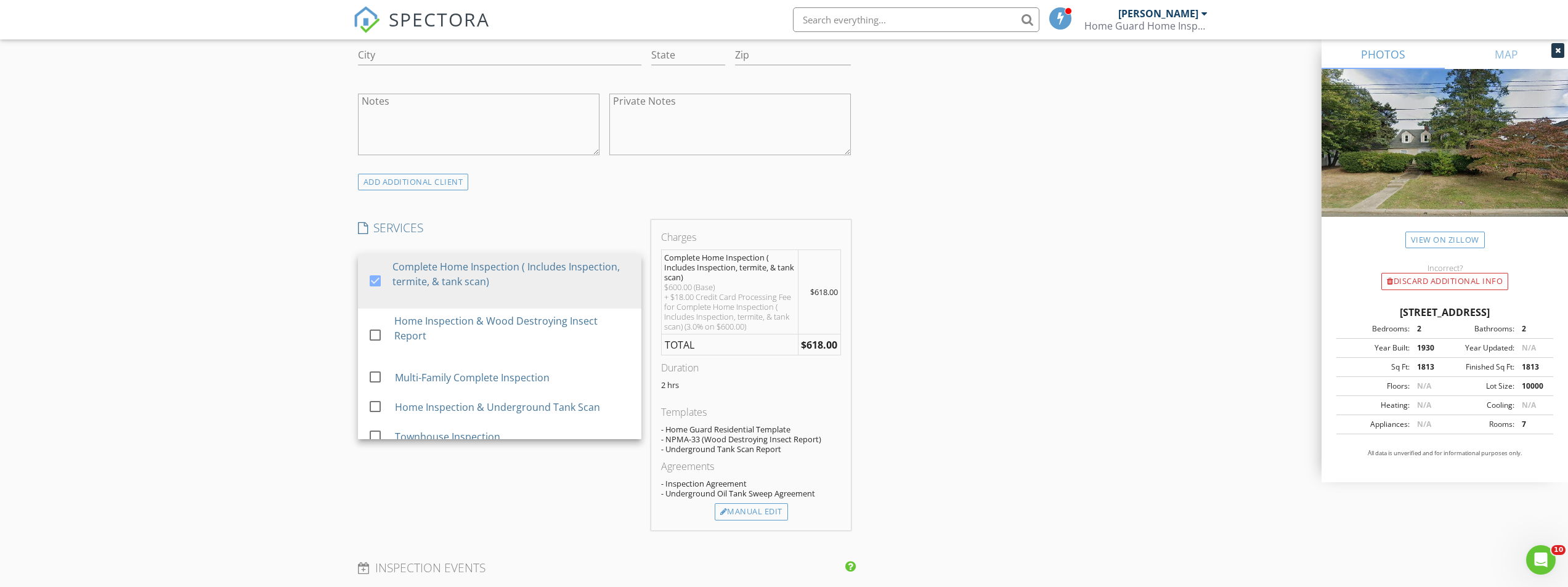
click at [241, 280] on div "New Inspection Click here to use the New Order Form INSPECTOR(S) check_box Dami…" at bounding box center [784, 376] width 1568 height 2333
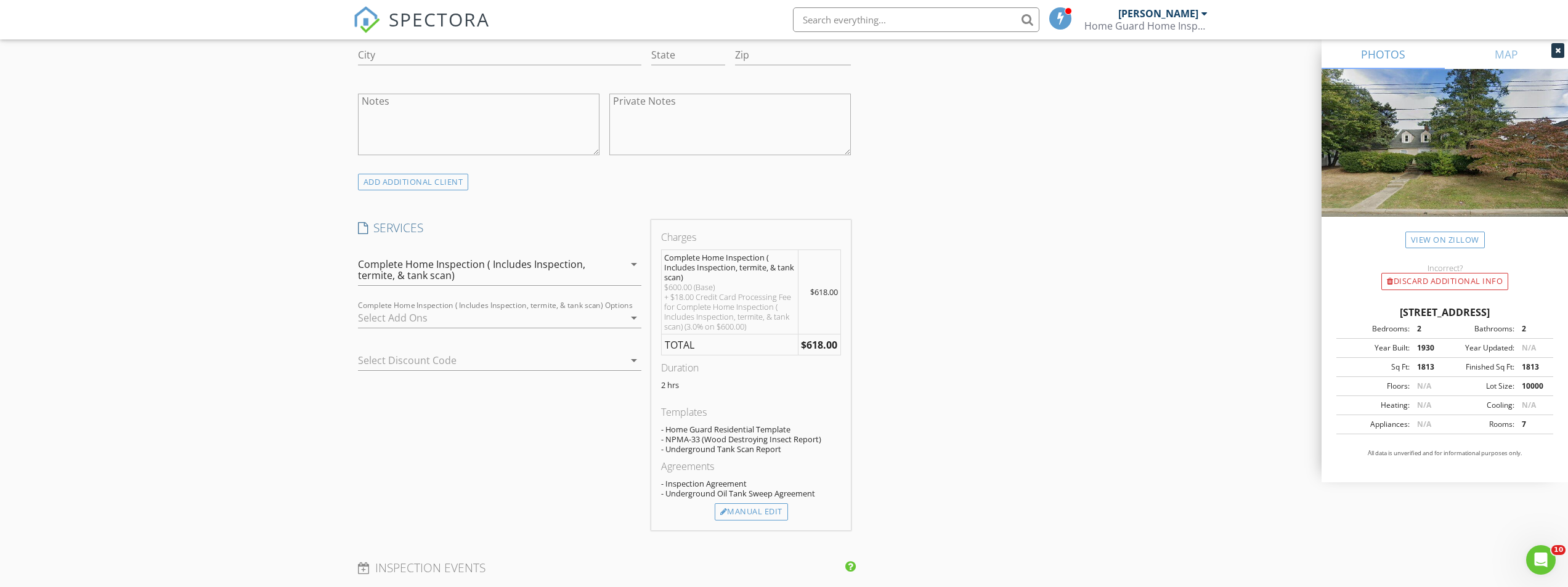
click at [465, 312] on div at bounding box center [491, 318] width 266 height 20
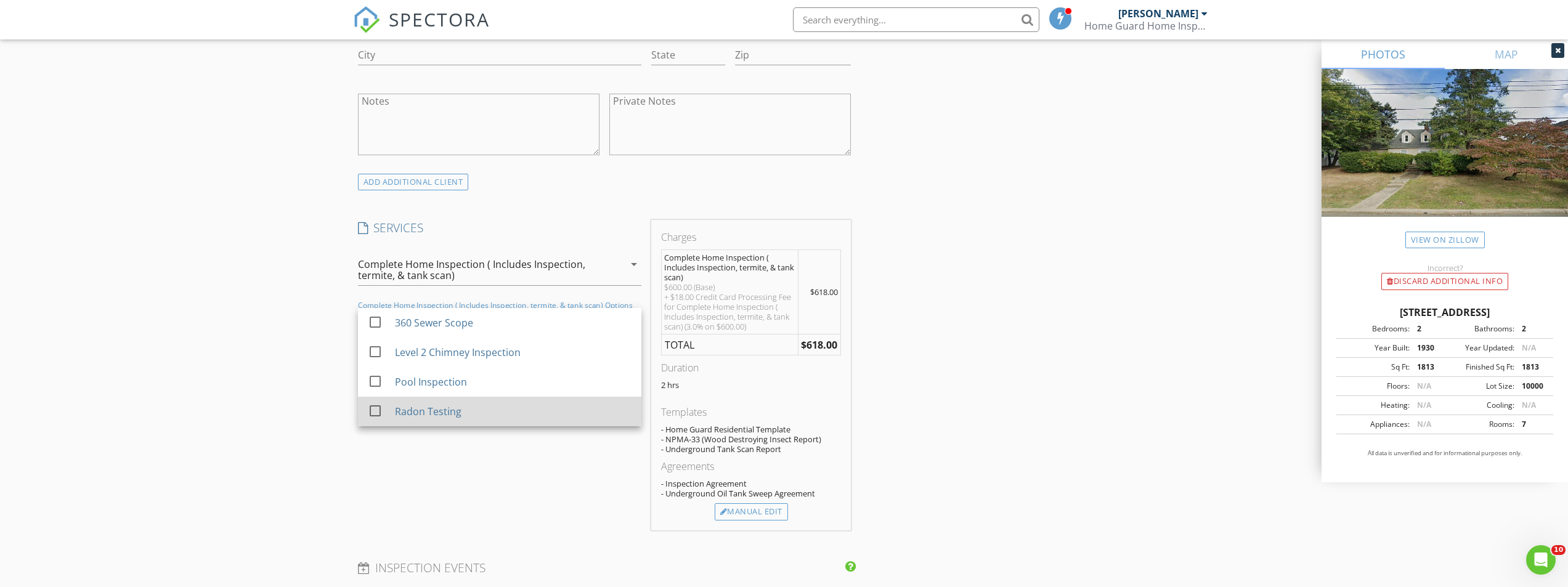
click at [445, 407] on div "Radon Testing" at bounding box center [427, 411] width 66 height 15
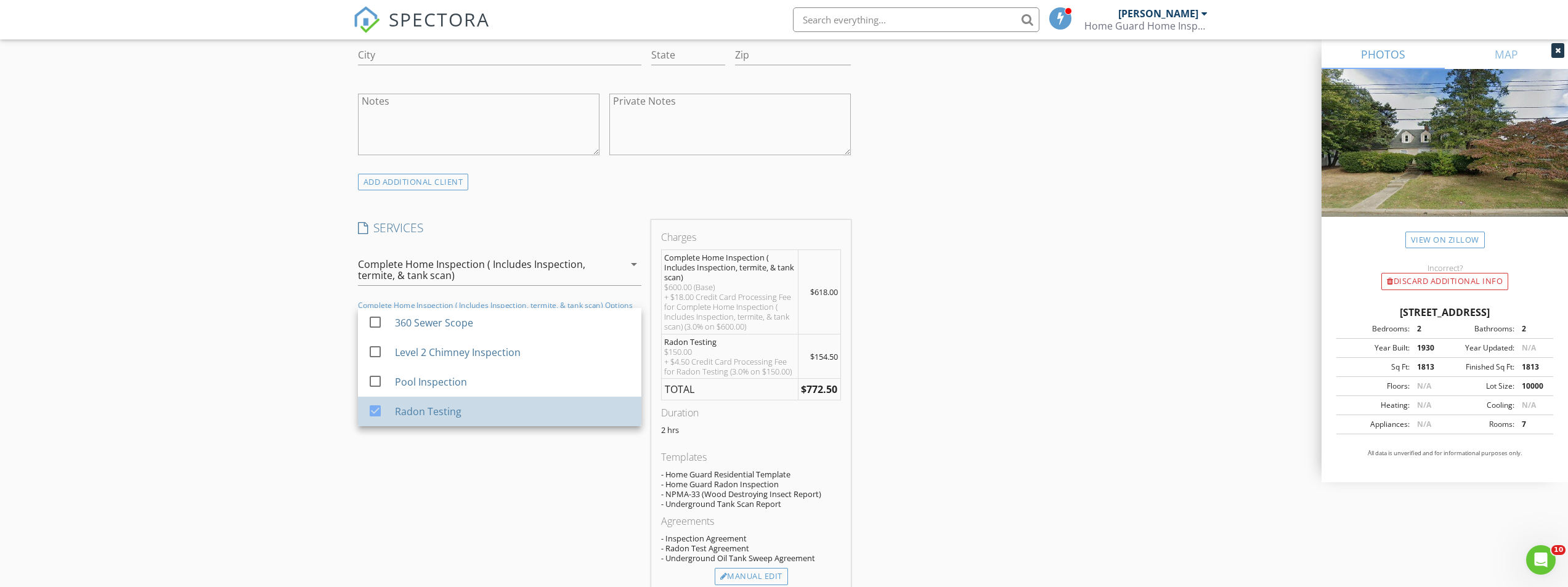
click at [267, 378] on div "New Inspection Click here to use the New Order Form INSPECTOR(S) check_box Dami…" at bounding box center [784, 408] width 1568 height 2398
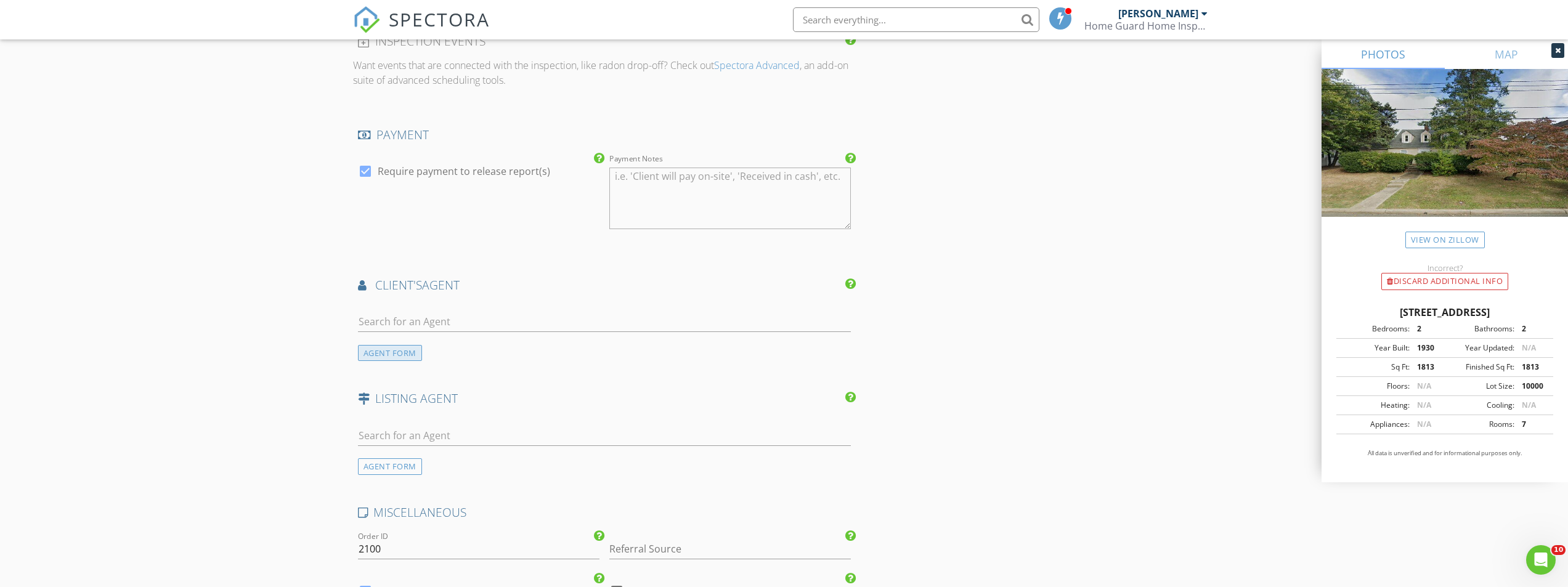
scroll to position [1479, 0]
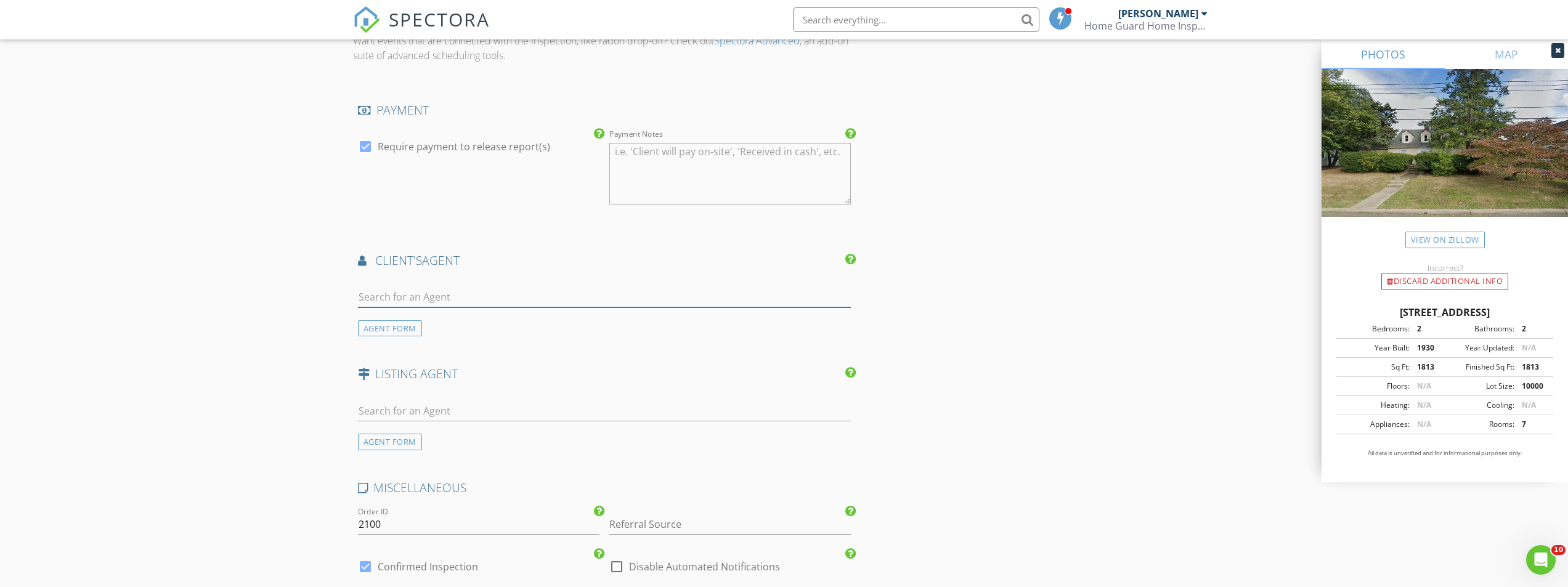
click at [413, 299] on input "text" at bounding box center [605, 297] width 493 height 21
type input "debbie"
click at [463, 397] on li "Not here? Click to add a new Agent" at bounding box center [605, 394] width 492 height 34
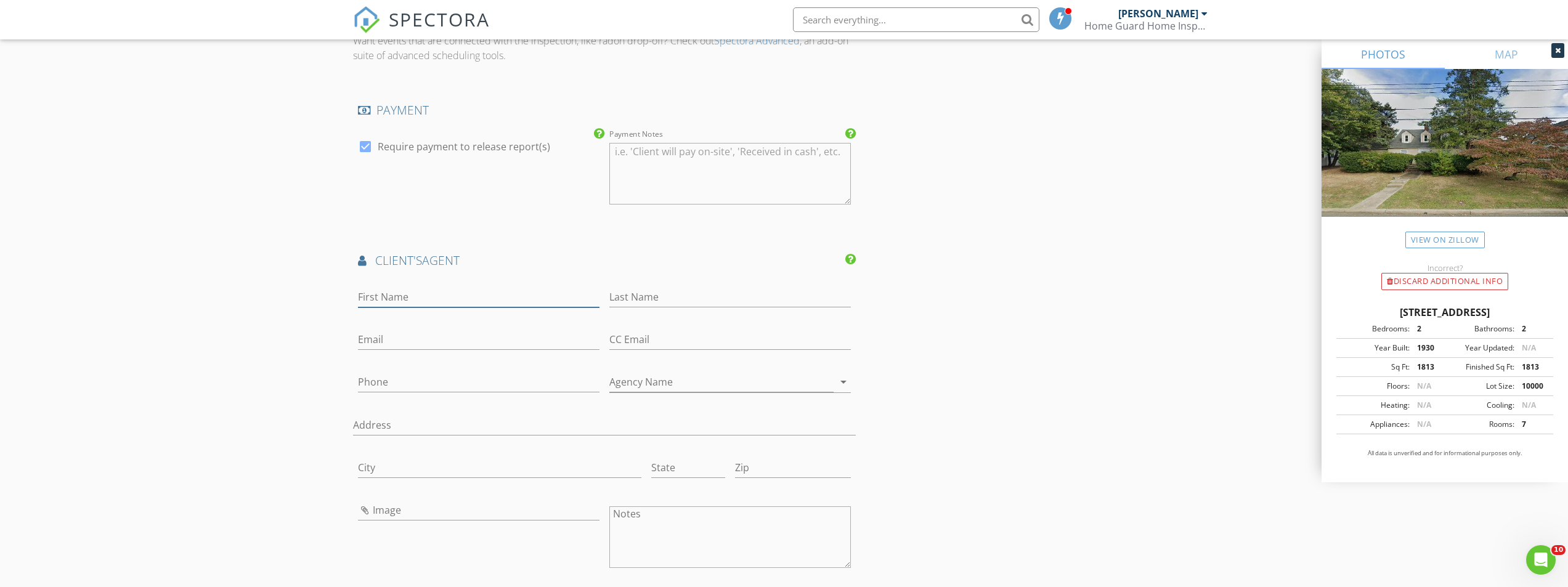
click at [397, 301] on input "First Name" at bounding box center [478, 297] width 241 height 21
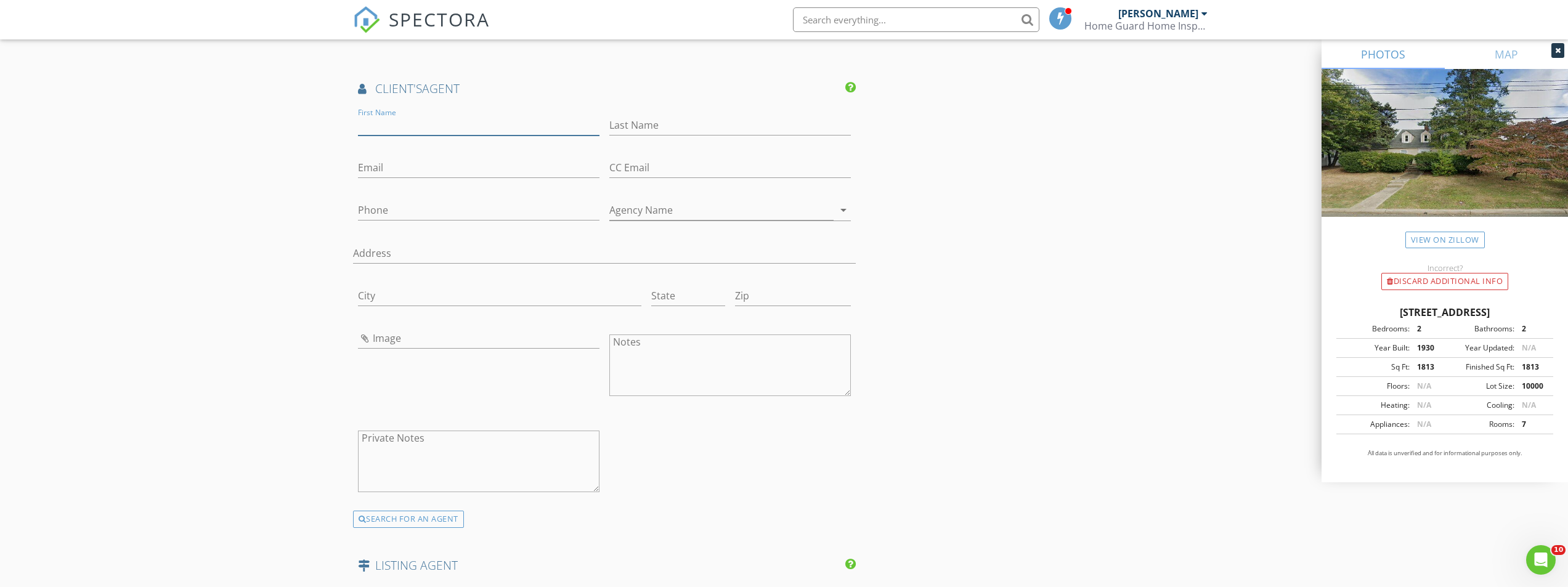
scroll to position [1663, 0]
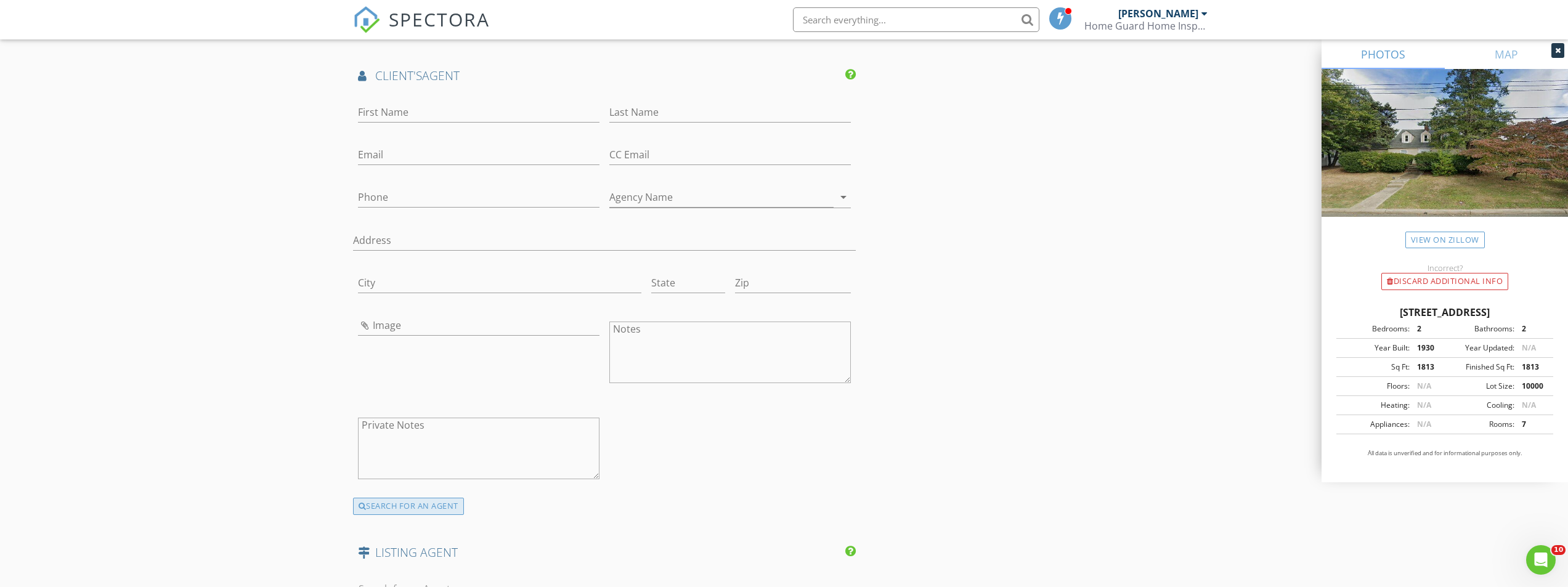
click at [424, 510] on div "SEARCH FOR AN AGENT" at bounding box center [409, 506] width 111 height 17
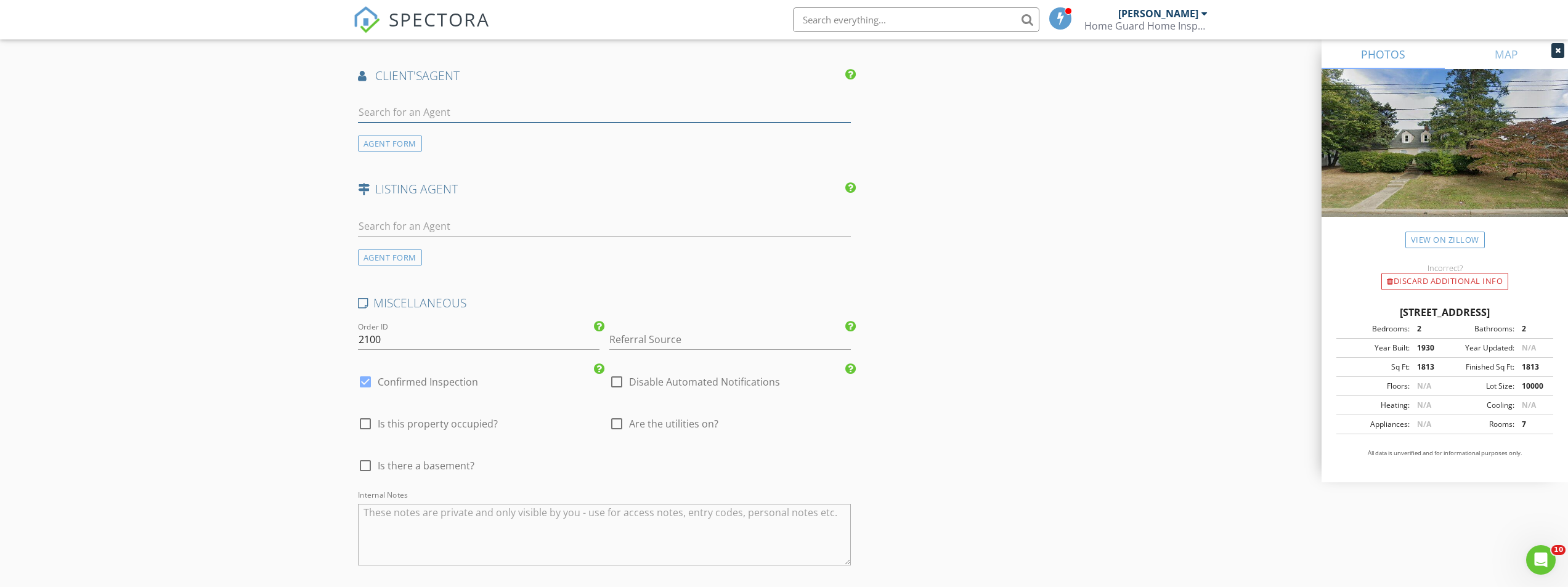
click at [435, 105] on input "text" at bounding box center [605, 113] width 493 height 21
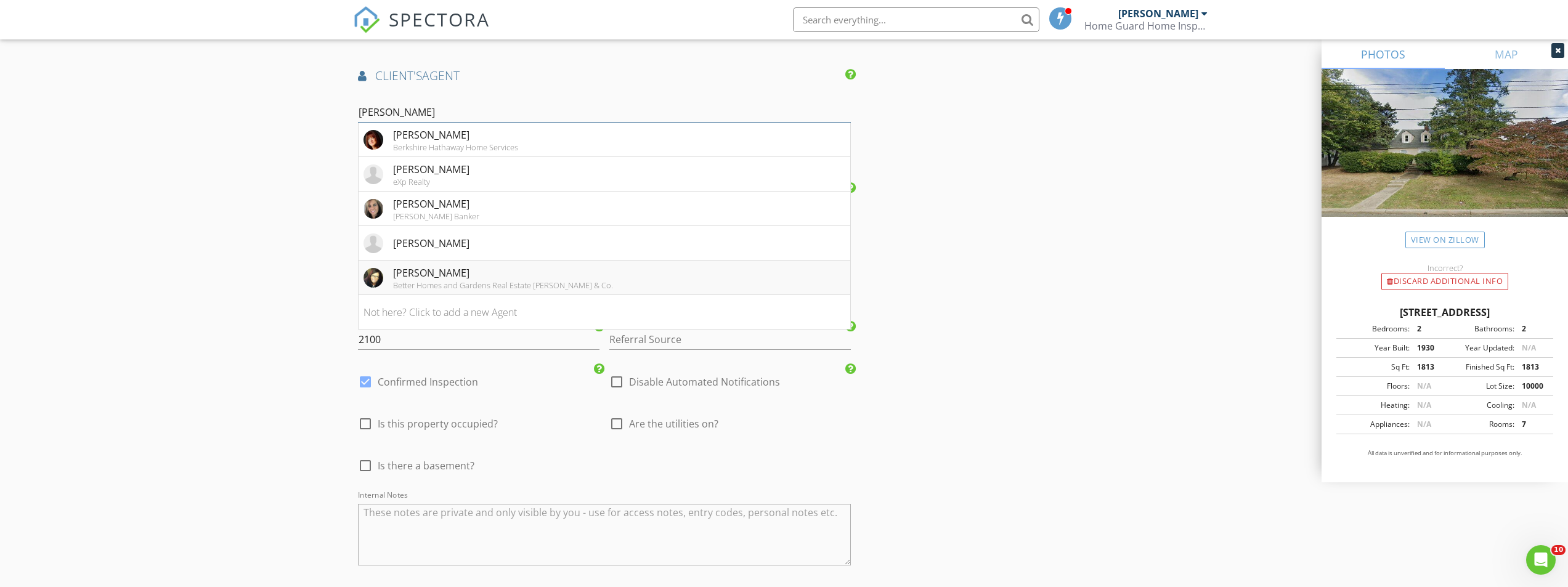
type input "debra"
click at [433, 284] on div "Better Homes and Gardens Real Estate Murphy & Co." at bounding box center [503, 285] width 220 height 10
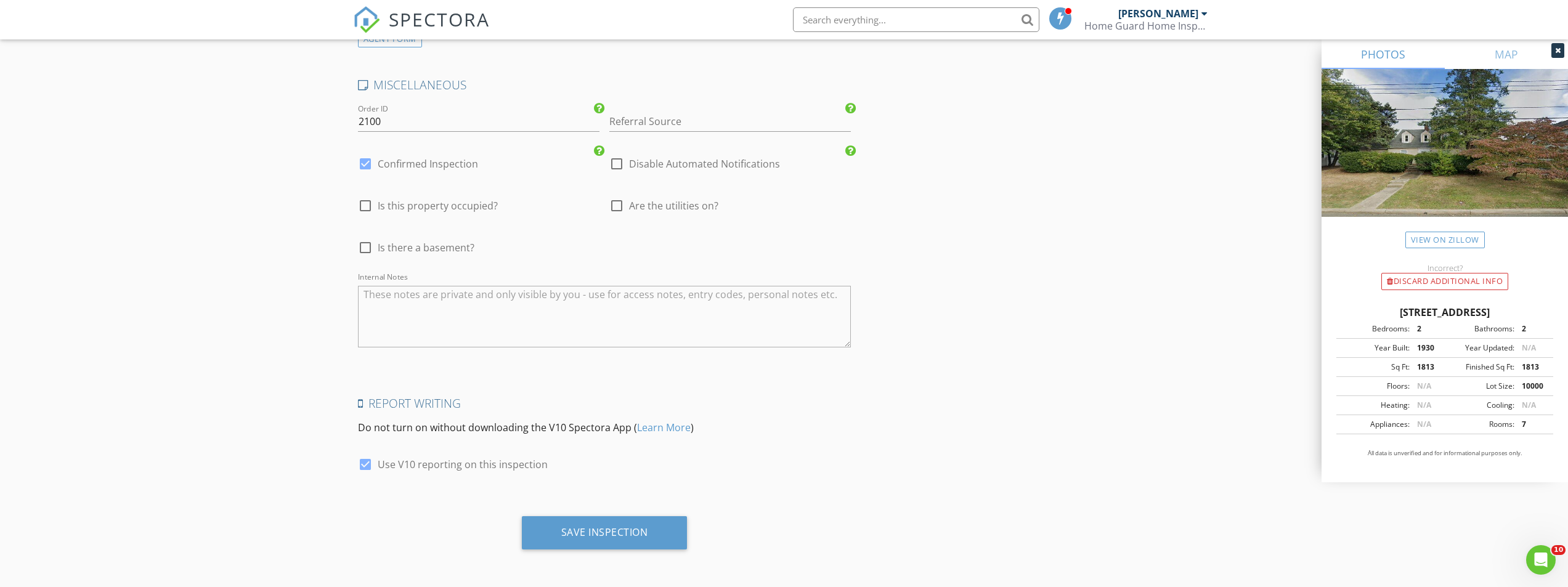
scroll to position [2248, 0]
click at [606, 528] on div "Save Inspection" at bounding box center [604, 531] width 87 height 12
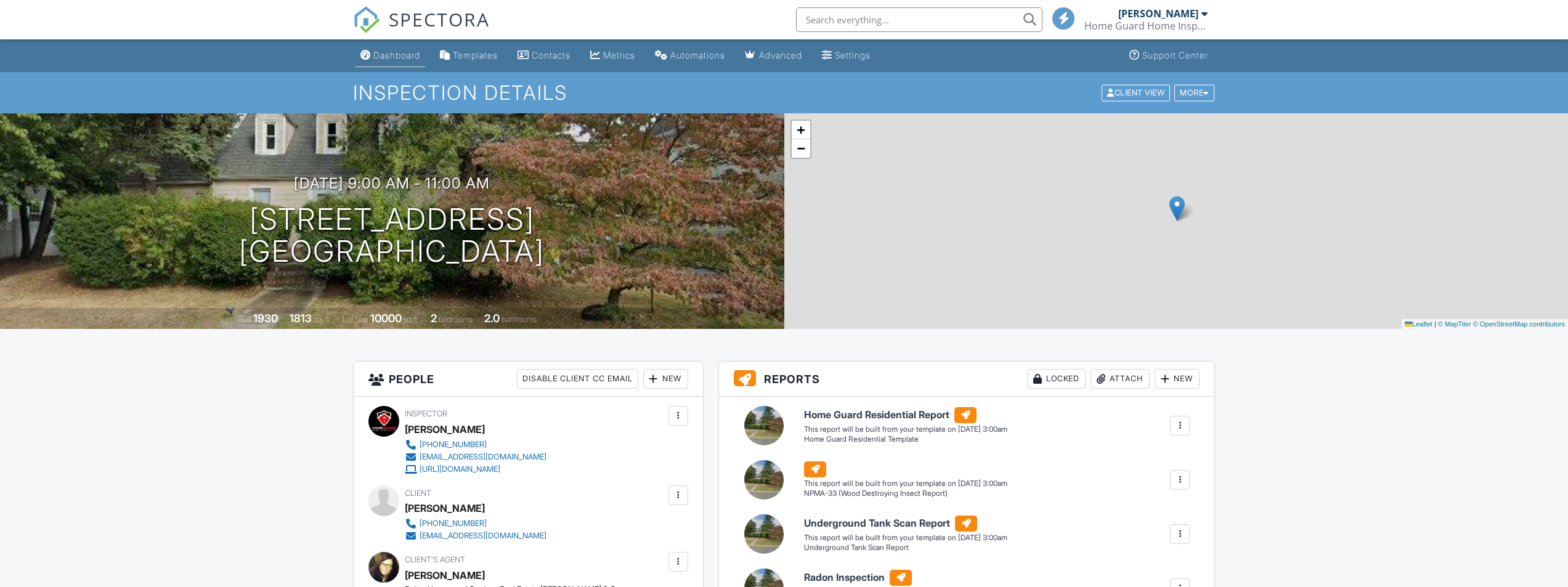
click at [383, 55] on div "Dashboard" at bounding box center [396, 55] width 47 height 10
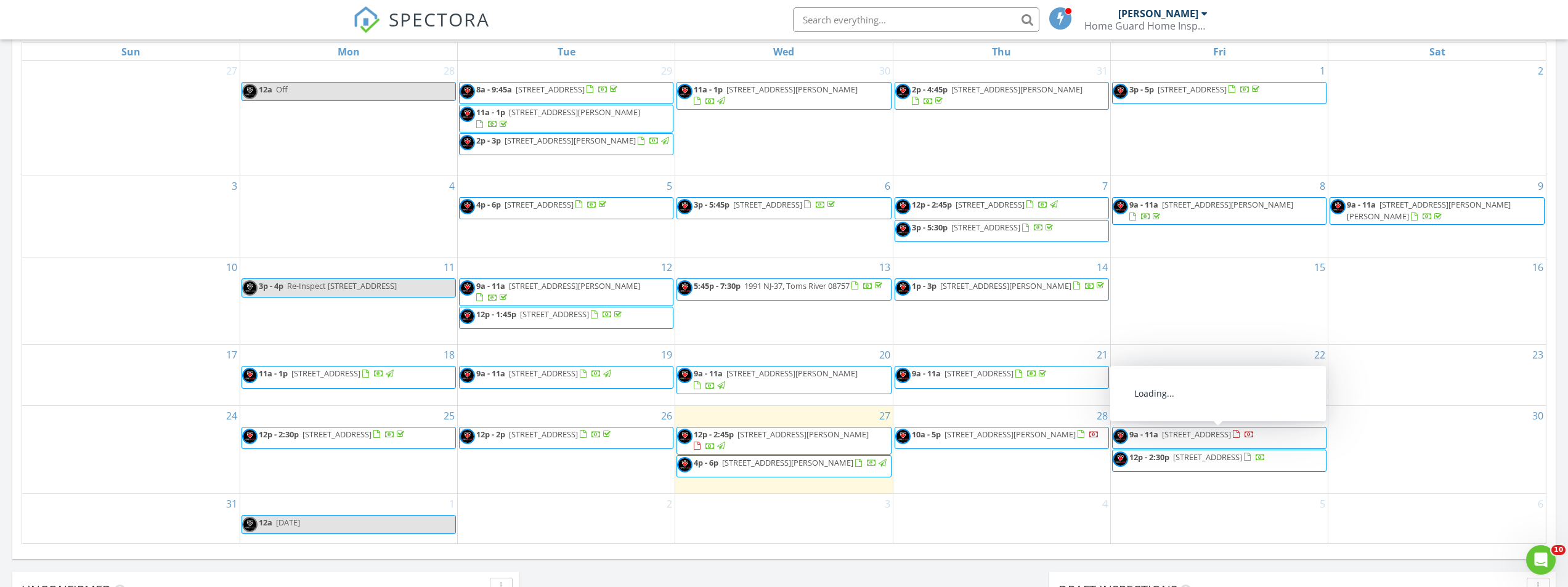
scroll to position [616, 0]
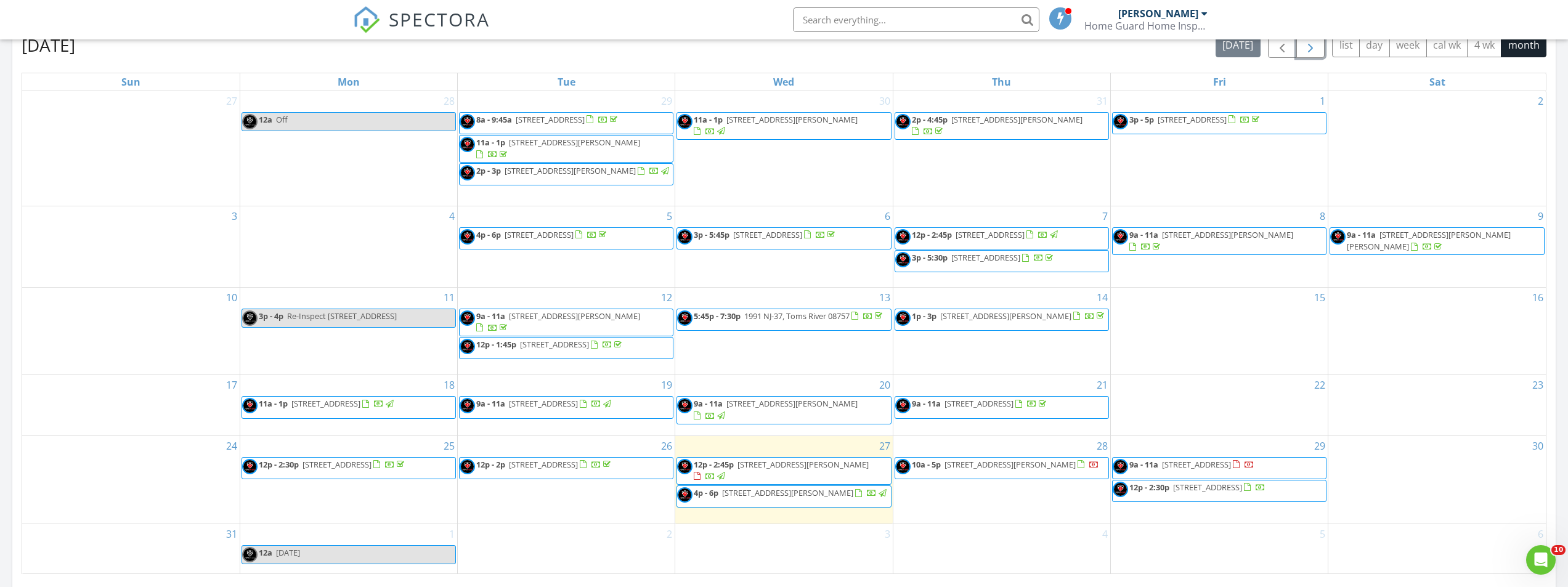
click at [1311, 52] on span "button" at bounding box center [1310, 46] width 15 height 15
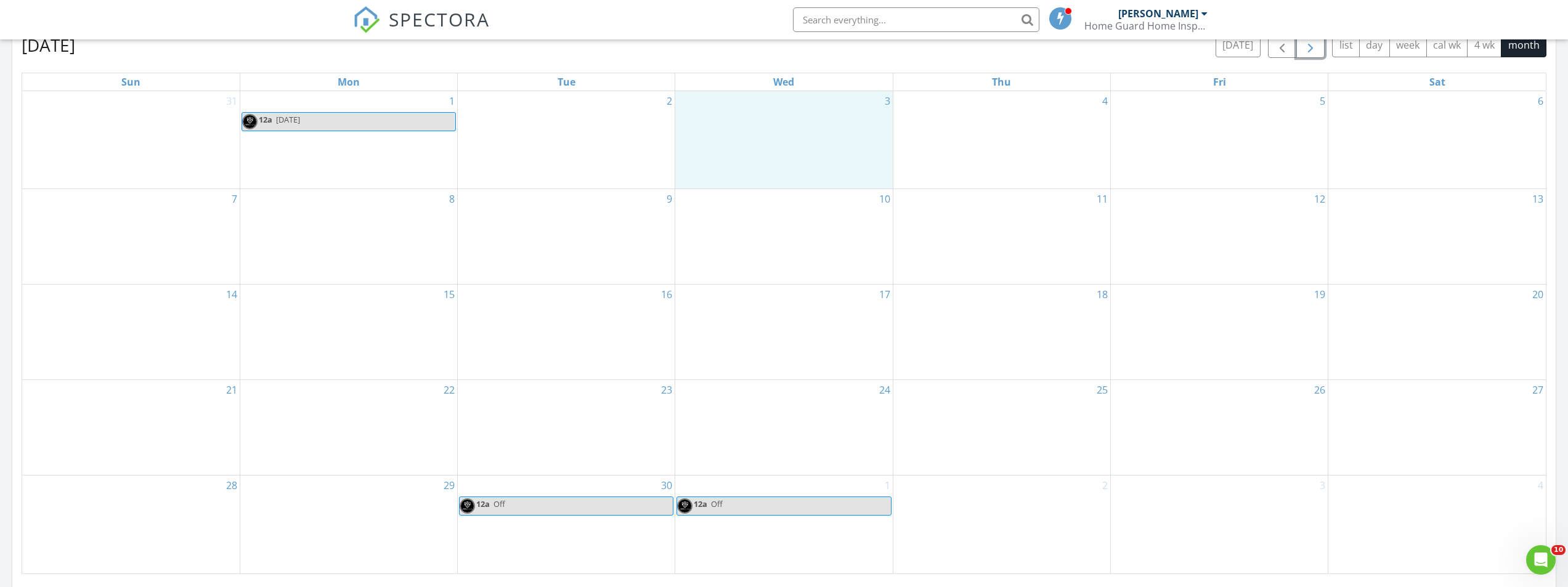
click at [769, 133] on div "3" at bounding box center [783, 139] width 217 height 97
click at [780, 83] on link "Inspection" at bounding box center [781, 81] width 64 height 20
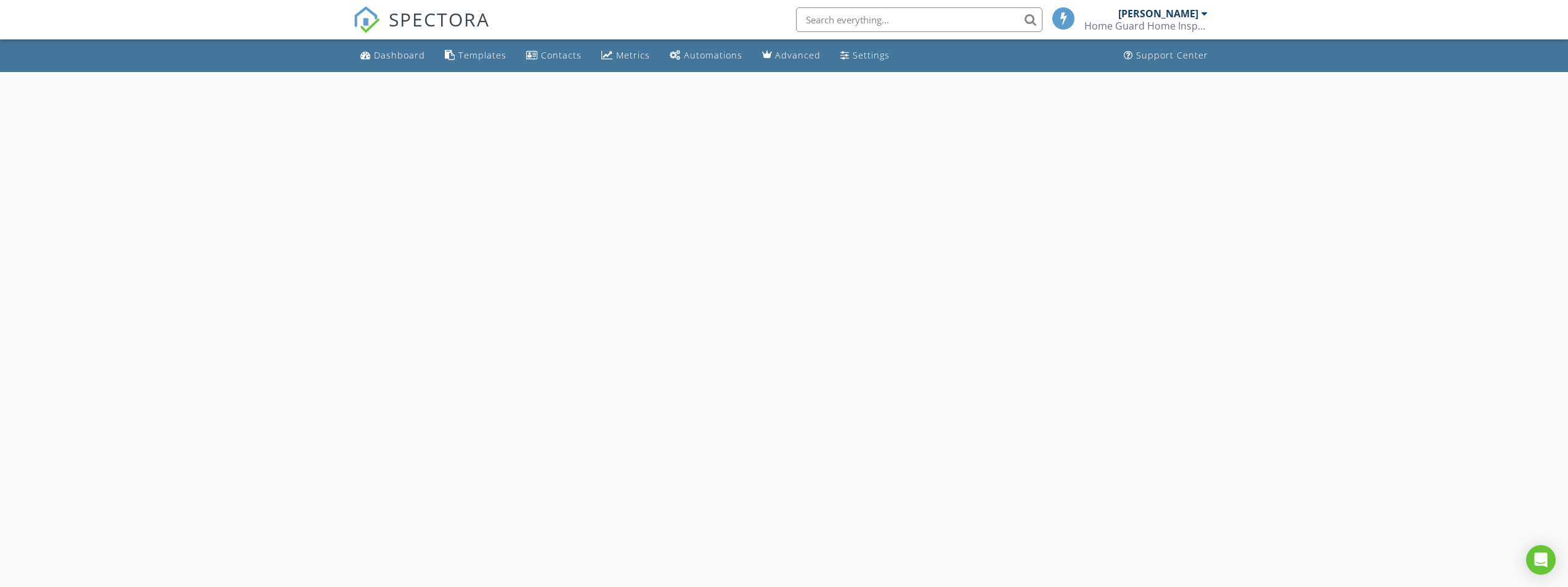
select select "8"
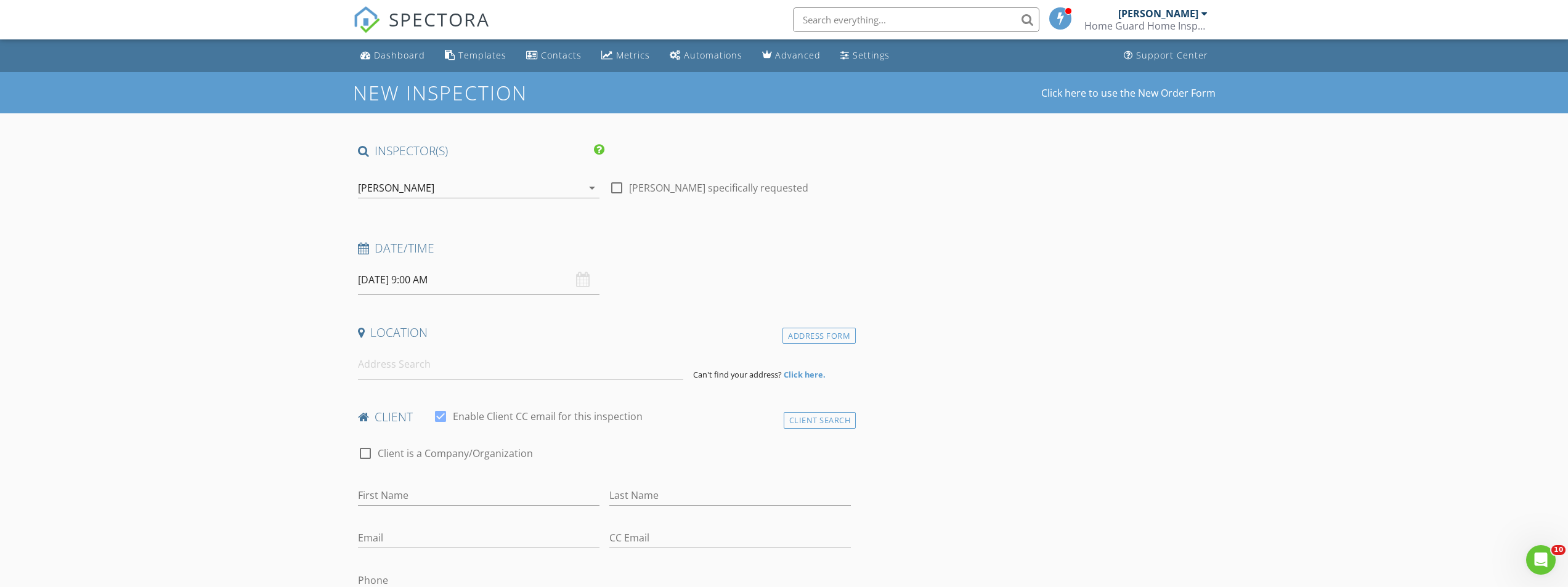
click at [469, 286] on input "[DATE] 9:00 AM" at bounding box center [478, 280] width 241 height 30
type input "10"
type input "[DATE] 10:00 AM"
click at [431, 483] on span at bounding box center [429, 484] width 9 height 12
type input "11"
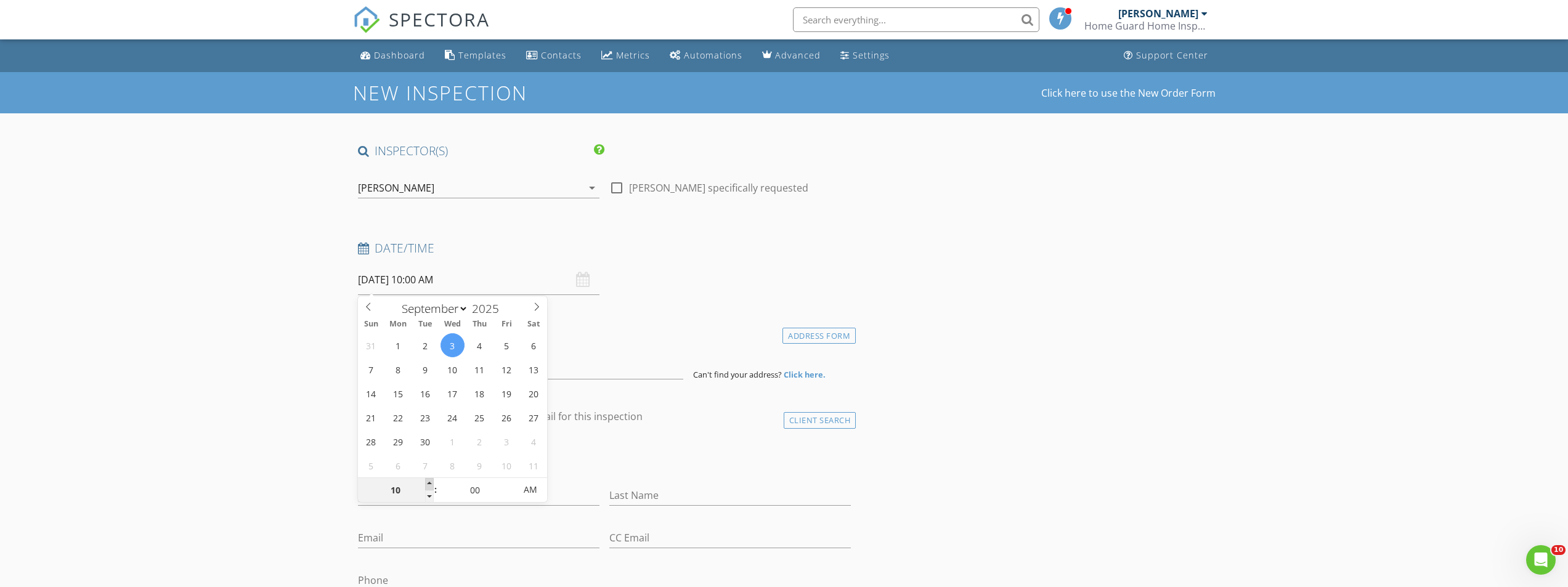
type input "[DATE] 11:00 AM"
click at [431, 483] on span at bounding box center [429, 484] width 9 height 12
click at [372, 370] on input at bounding box center [521, 364] width 325 height 30
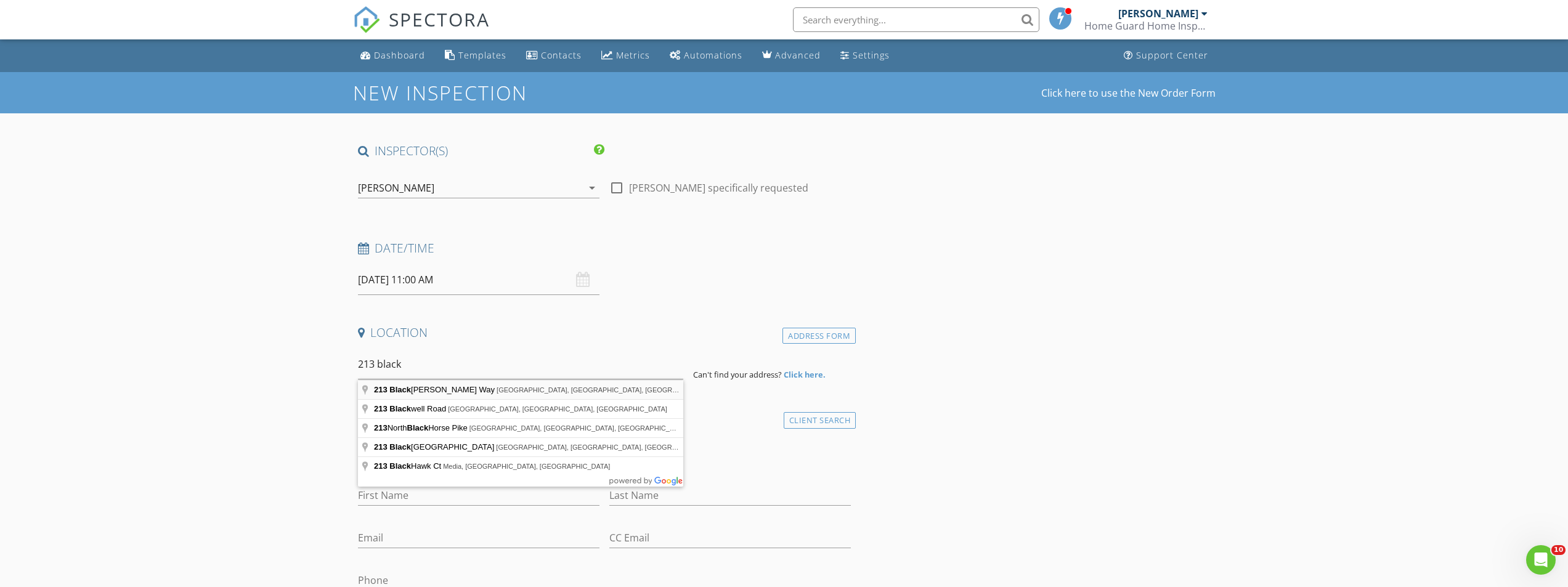
type input "213 Blackberry Way, Monroe Township, NJ, USA"
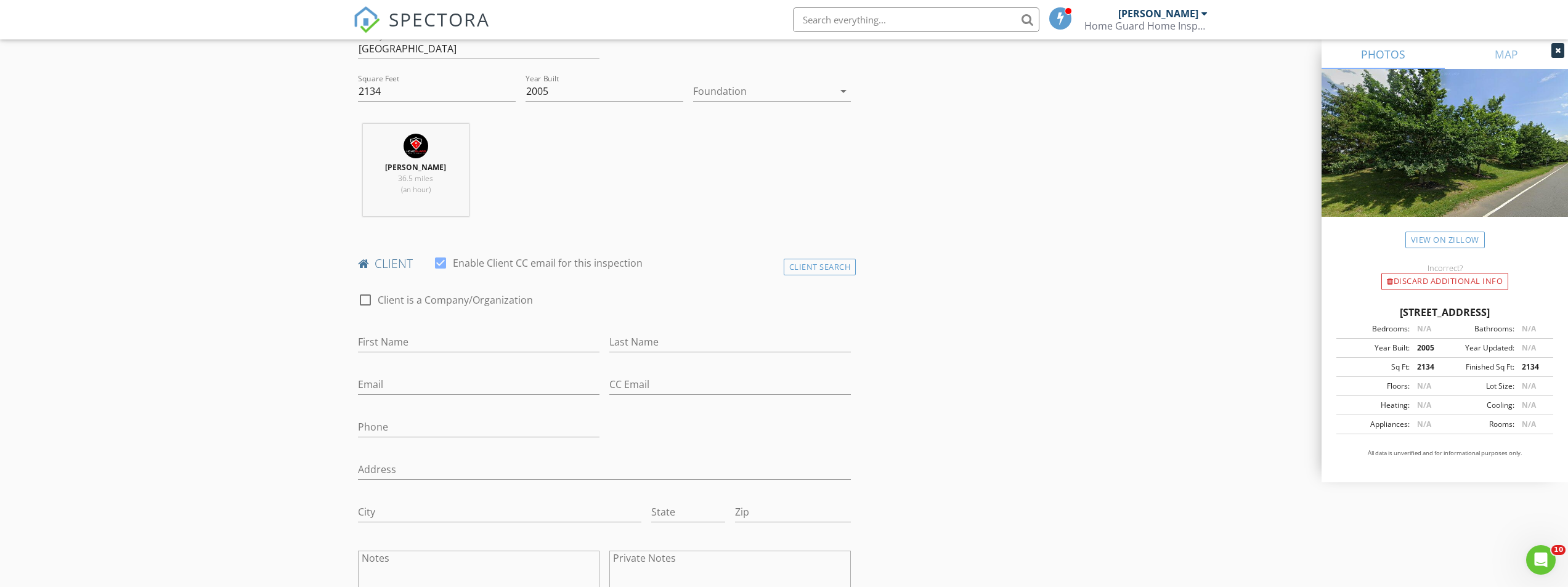
scroll to position [431, 0]
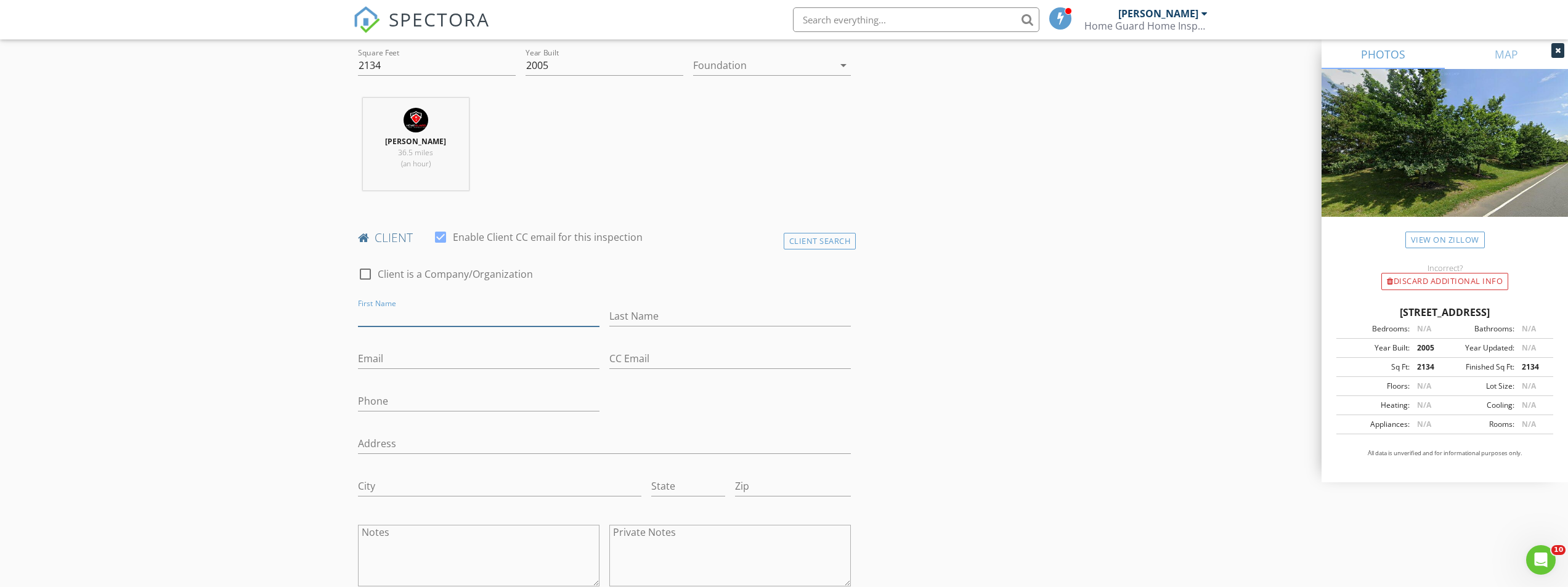
click at [439, 320] on input "First Name" at bounding box center [478, 316] width 241 height 21
type input "[PERSON_NAME]"
click at [443, 364] on input "Email" at bounding box center [478, 359] width 241 height 21
type input "camille.pizzo1@gmail.com"
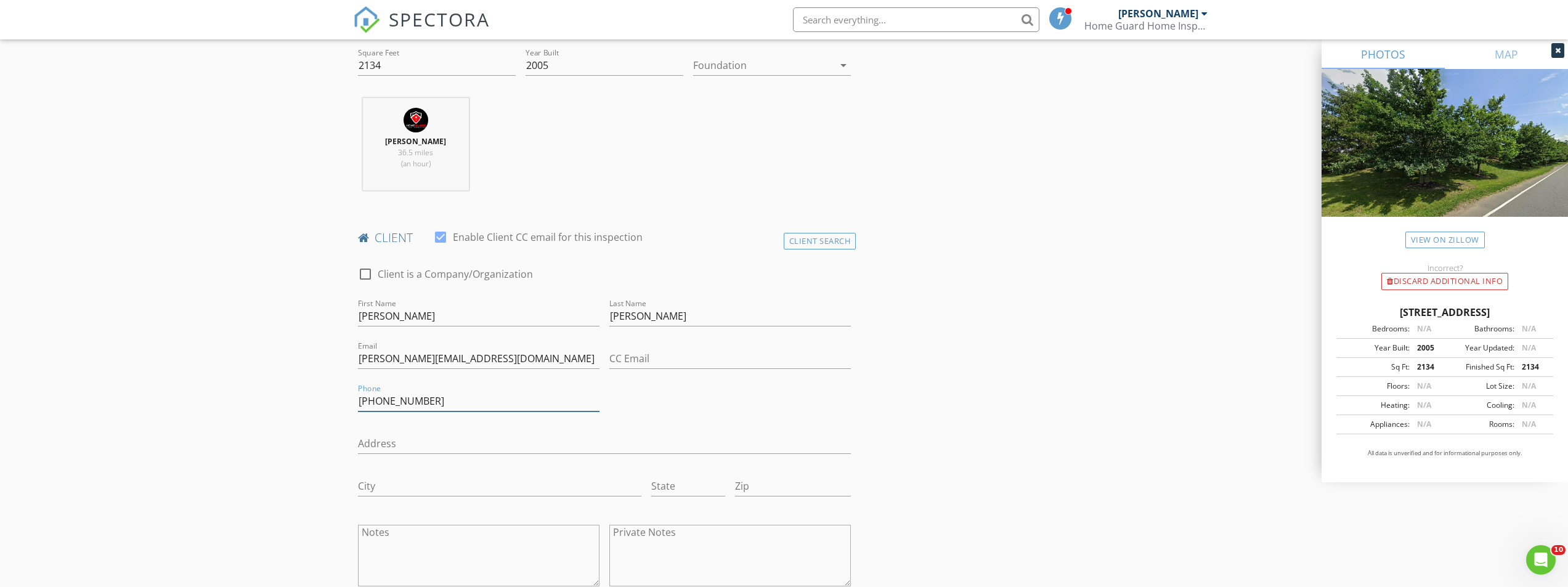
type input "917-662-8968"
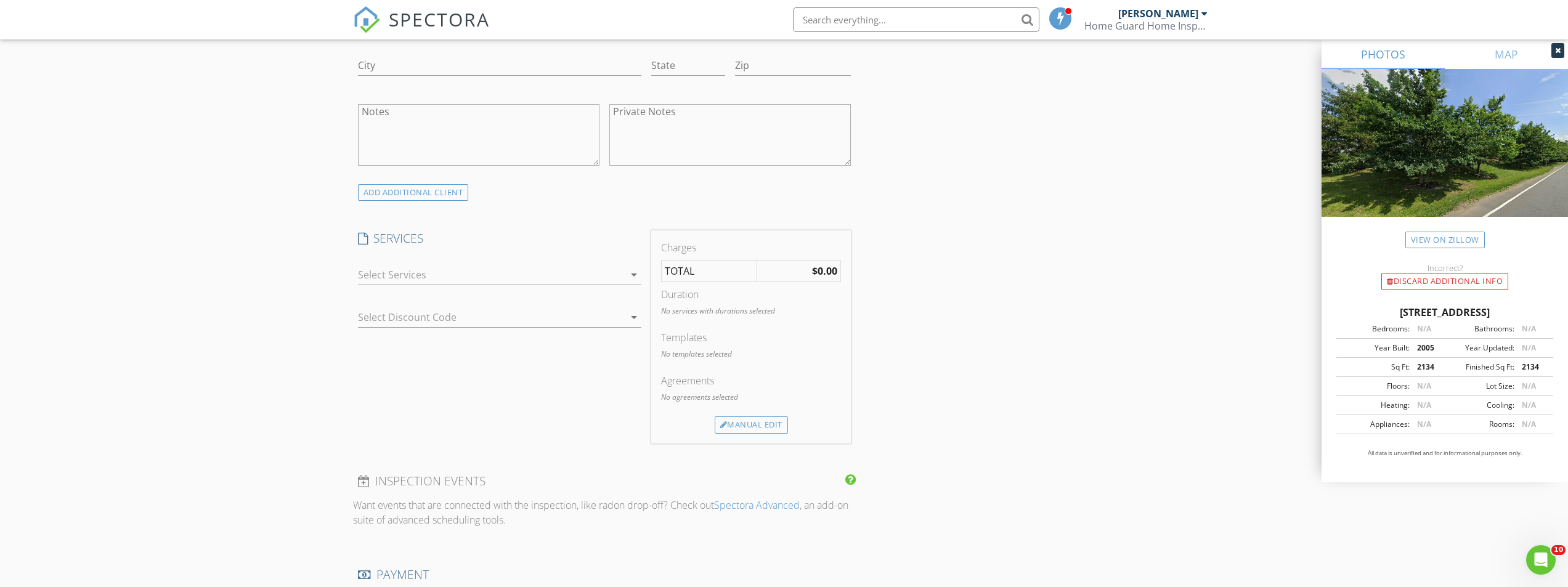
scroll to position [862, 0]
click at [455, 267] on div at bounding box center [491, 264] width 266 height 20
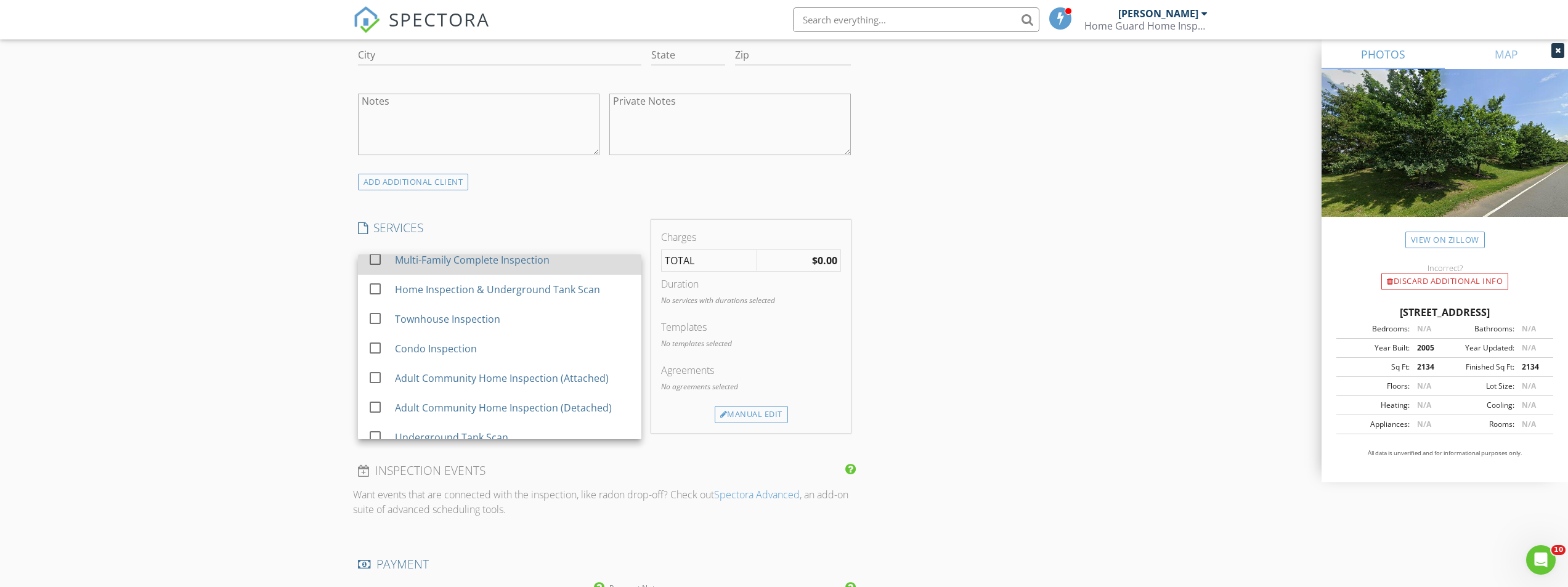
scroll to position [123, 0]
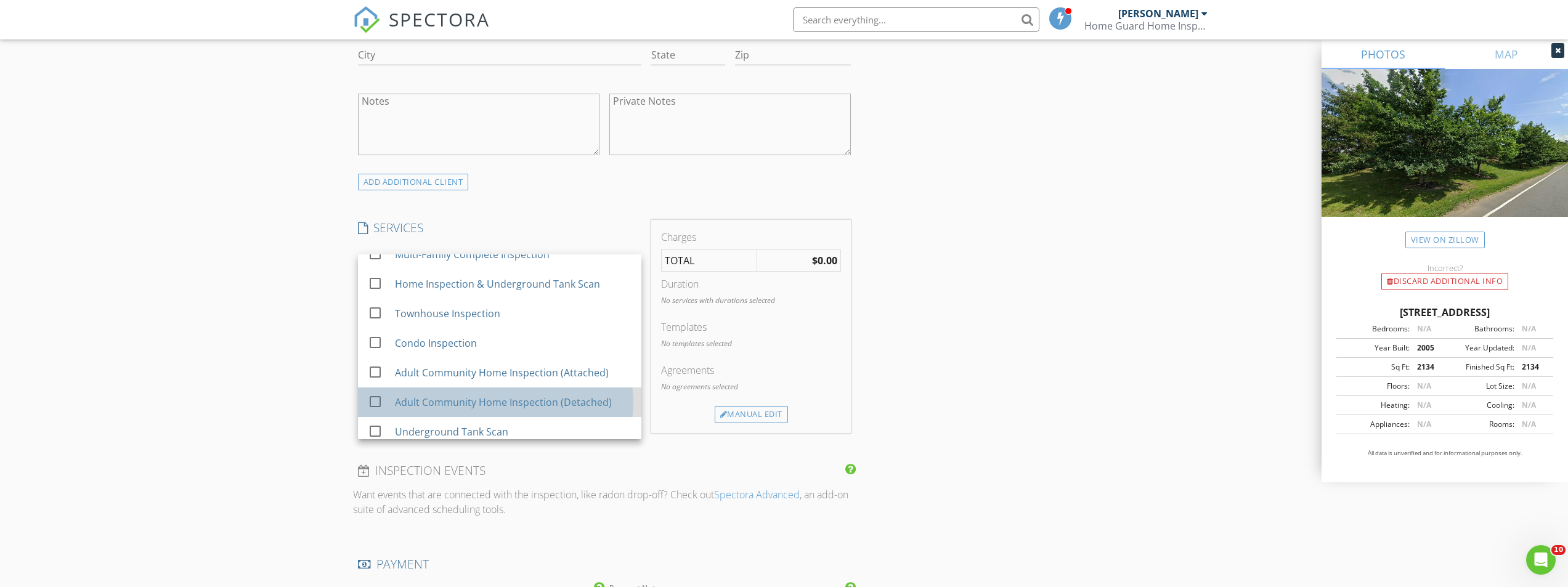
click at [500, 395] on div "Adult Community Home Inspection (Detached)" at bounding box center [502, 402] width 217 height 15
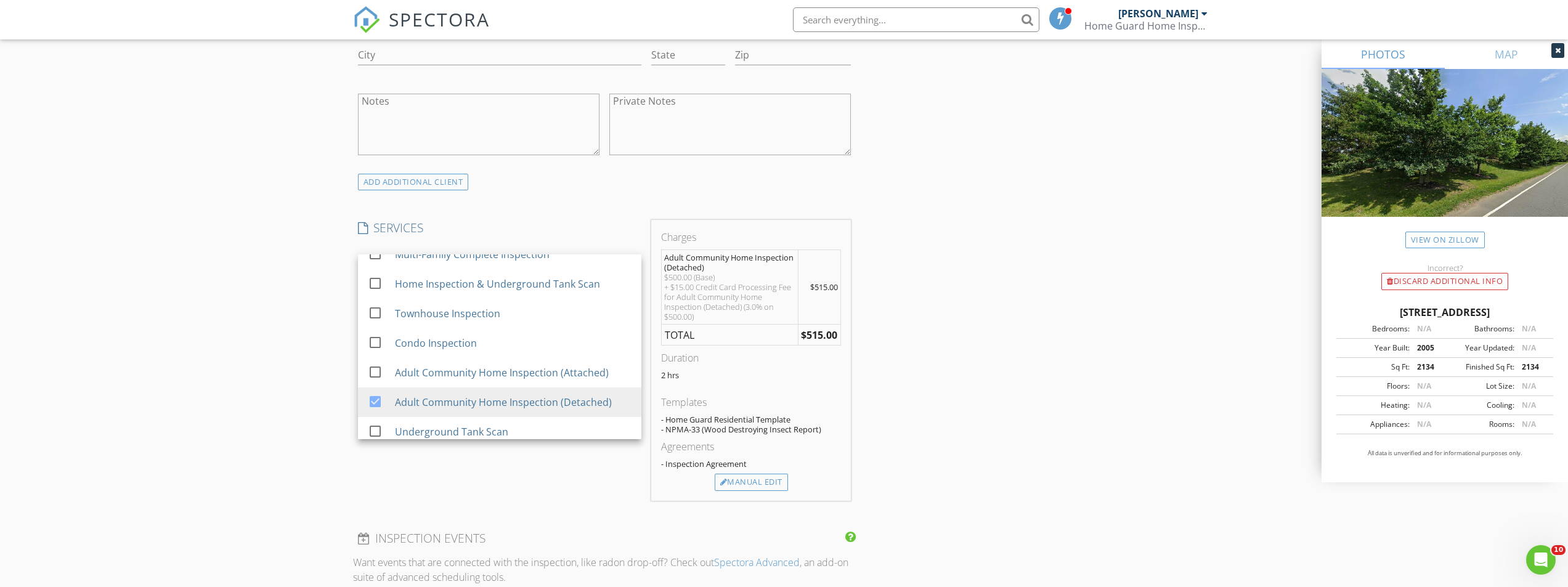
click at [260, 329] on div "New Inspection Click here to use the New Order Form INSPECTOR(S) check_box Dami…" at bounding box center [784, 361] width 1568 height 2304
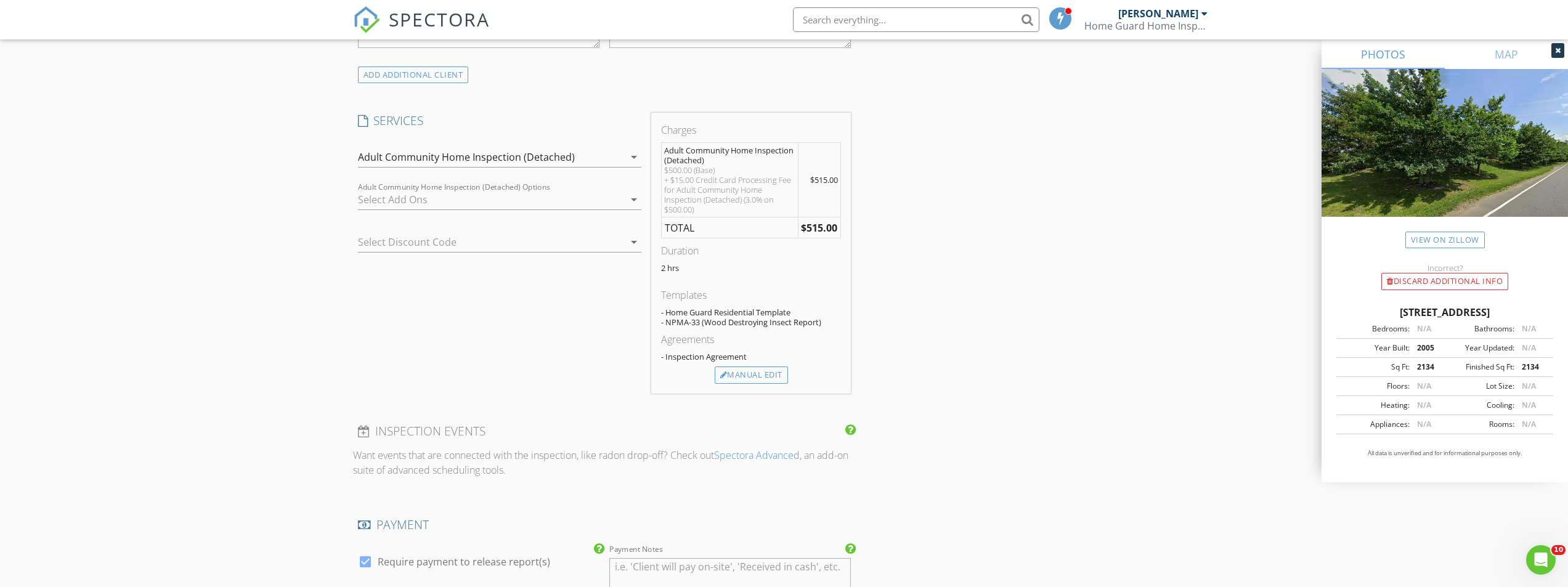
scroll to position [1171, 0]
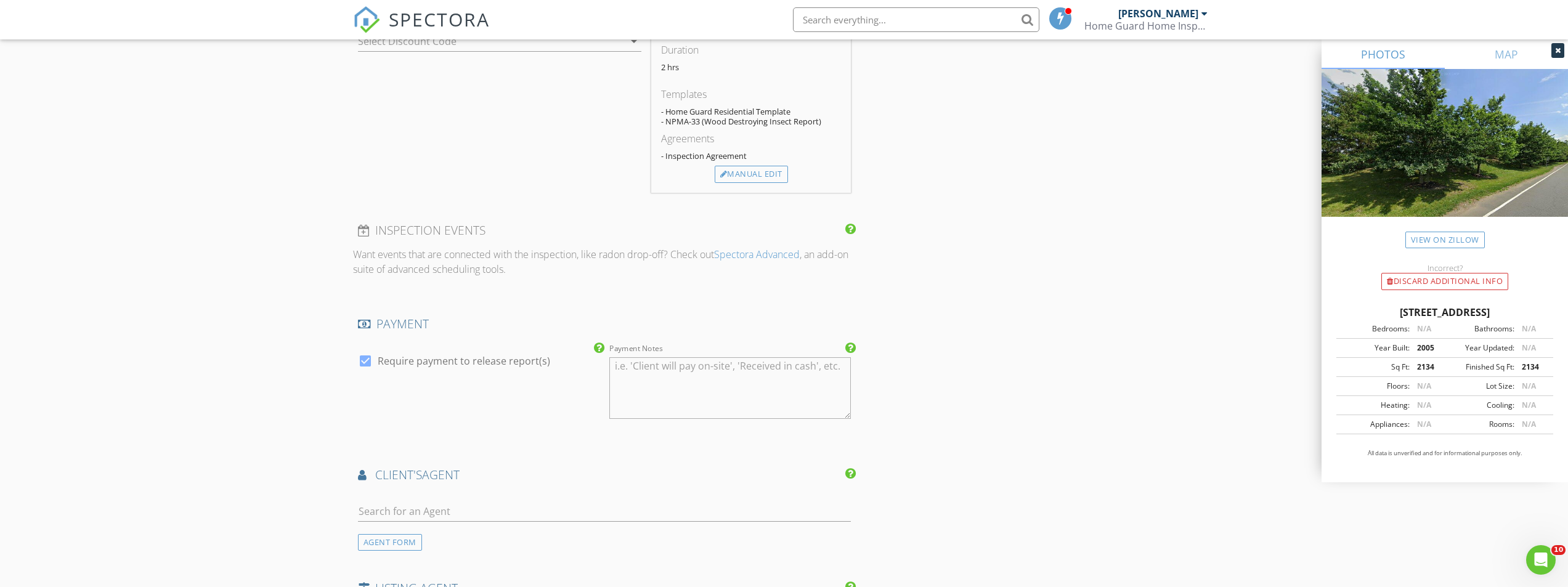
click at [464, 522] on div at bounding box center [605, 518] width 493 height 33
click at [465, 514] on input "text" at bounding box center [605, 512] width 493 height 21
type input "cindy"
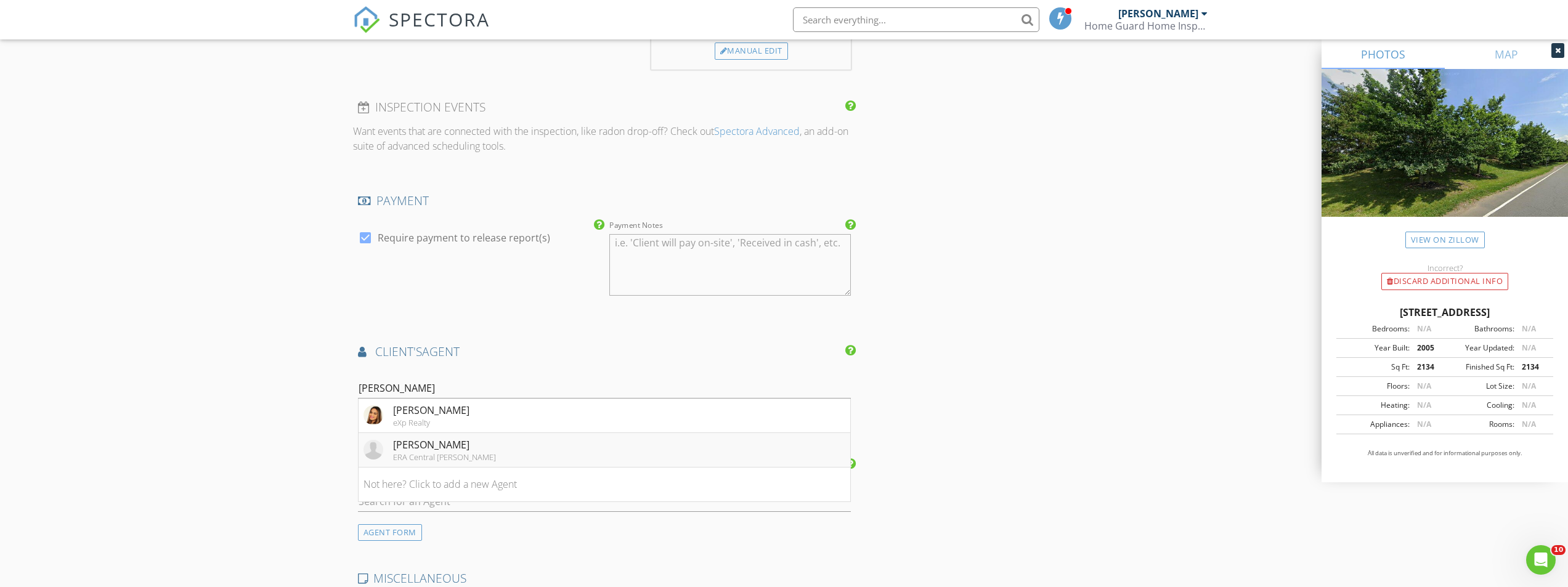
click at [469, 451] on li "Cindy Gaudio ERA Central Levinson" at bounding box center [605, 450] width 492 height 34
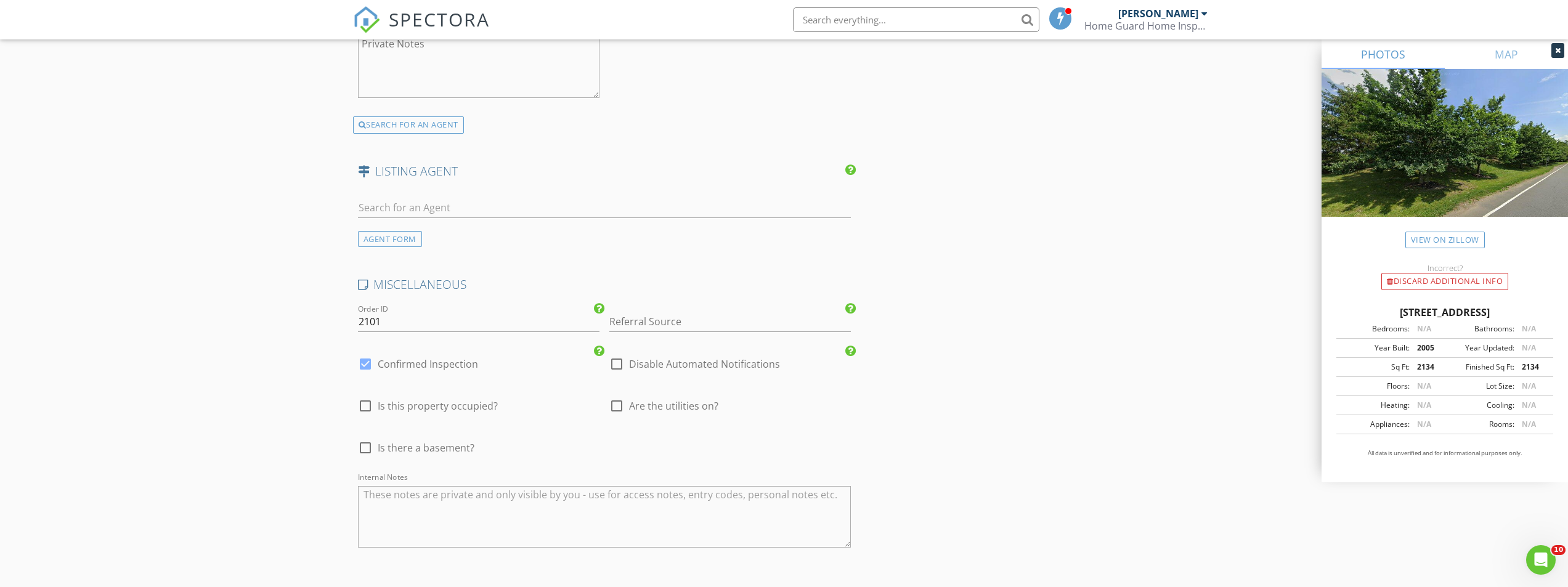
scroll to position [2155, 0]
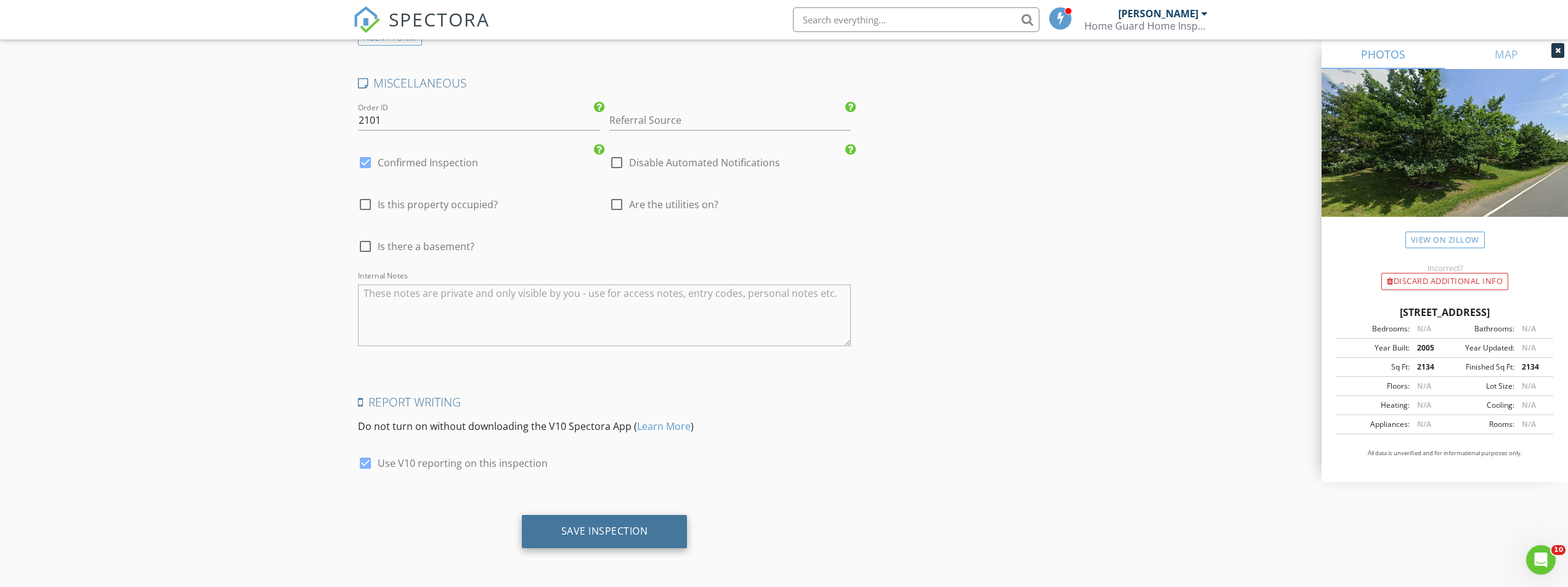
click at [590, 532] on div "Save Inspection" at bounding box center [604, 531] width 87 height 12
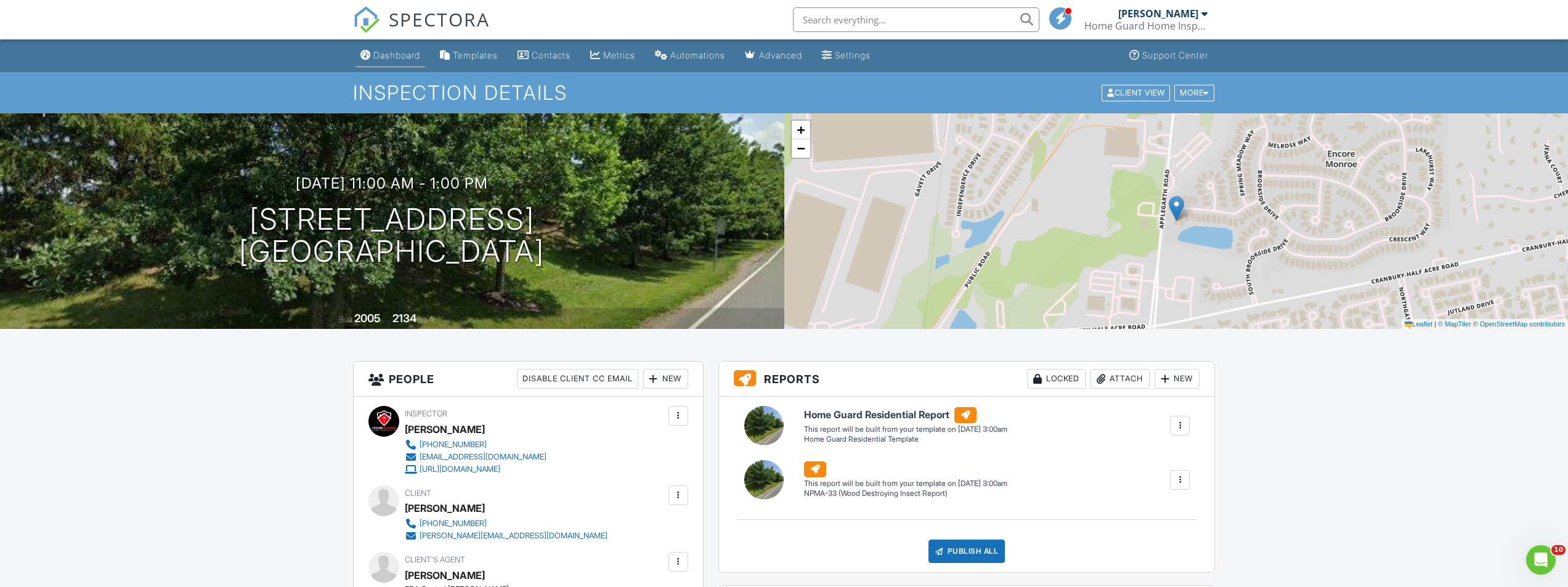
click at [406, 55] on div "Dashboard" at bounding box center [396, 55] width 47 height 10
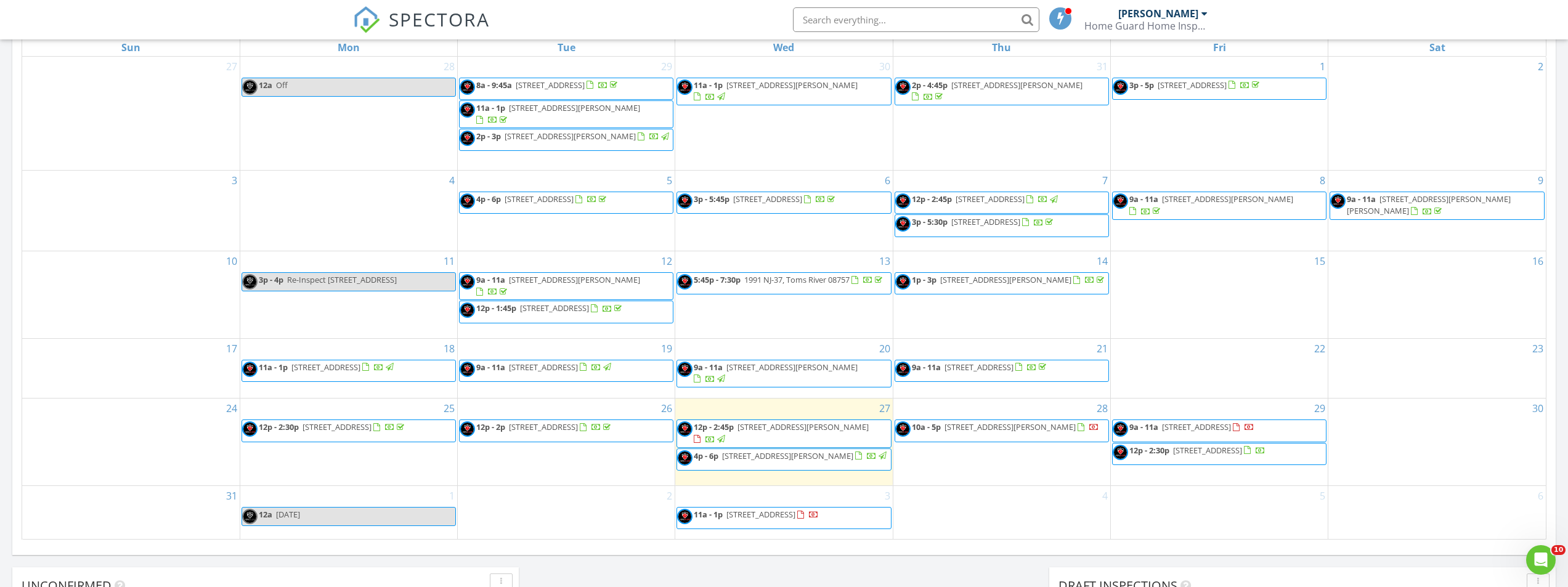
scroll to position [678, 0]
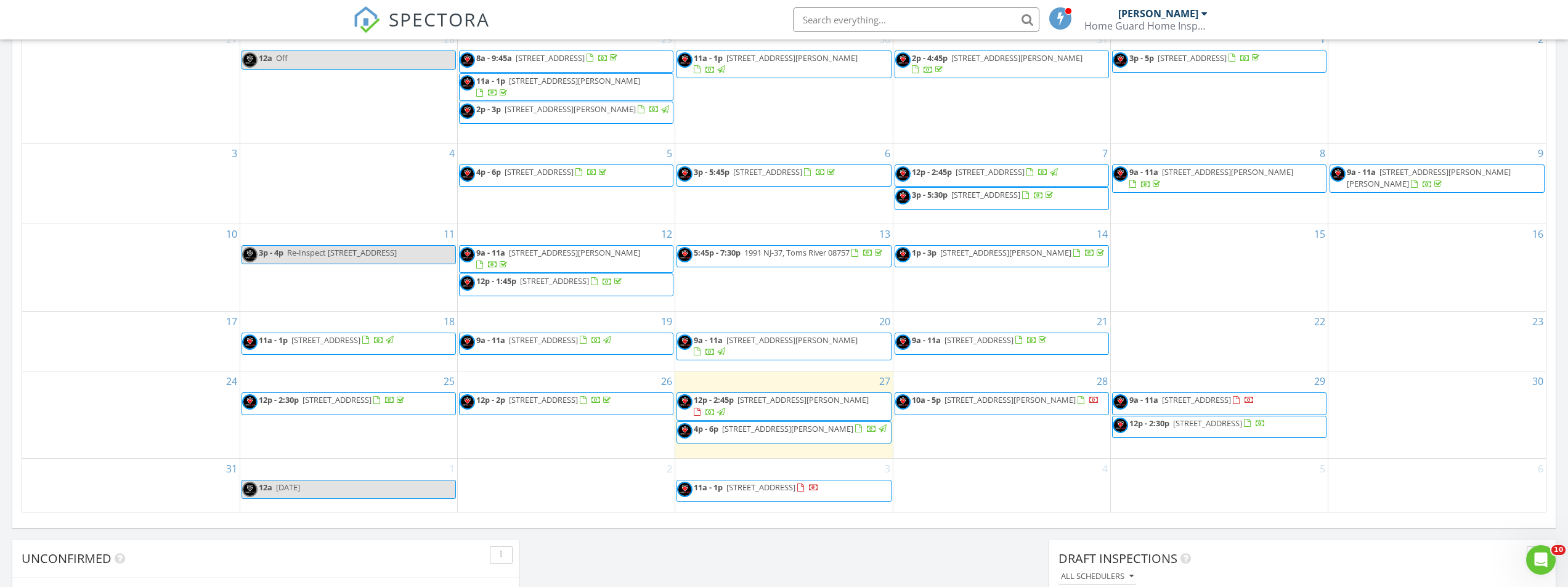
click at [820, 428] on span "[STREET_ADDRESS][PERSON_NAME]" at bounding box center [788, 428] width 131 height 11
click at [788, 401] on span "[STREET_ADDRESS][PERSON_NAME]" at bounding box center [803, 400] width 131 height 11
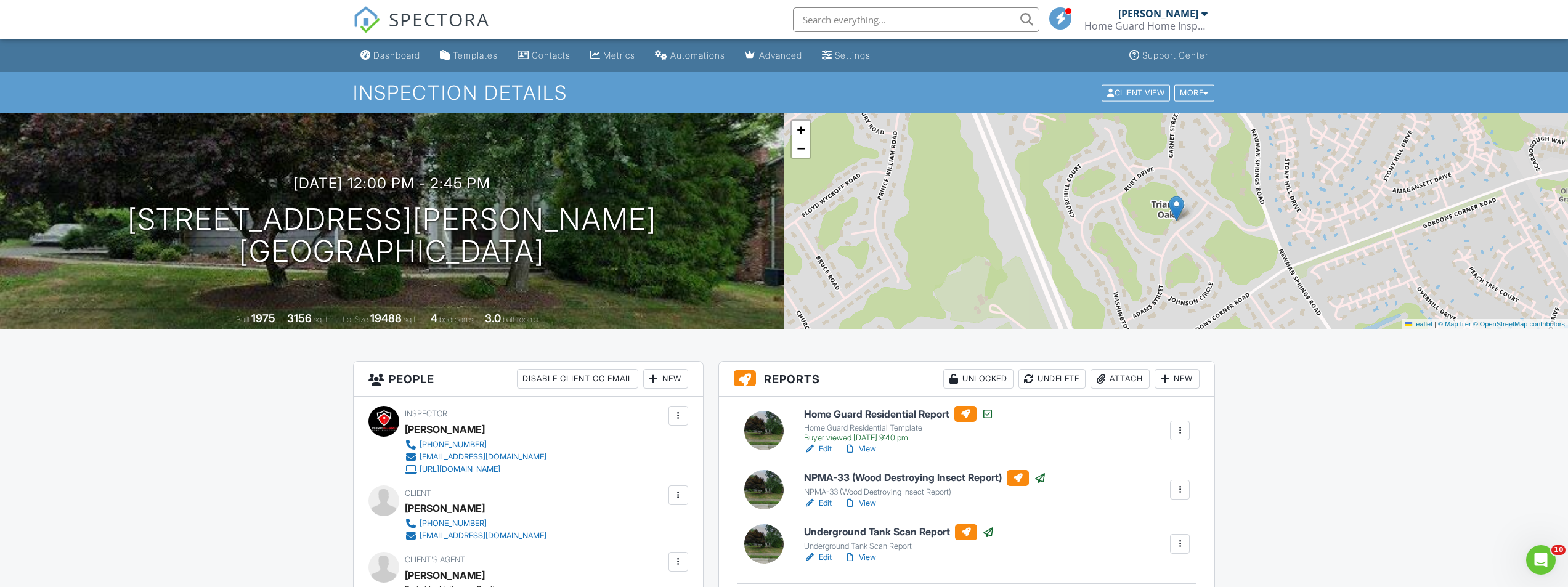
click at [398, 57] on div "Dashboard" at bounding box center [396, 55] width 47 height 10
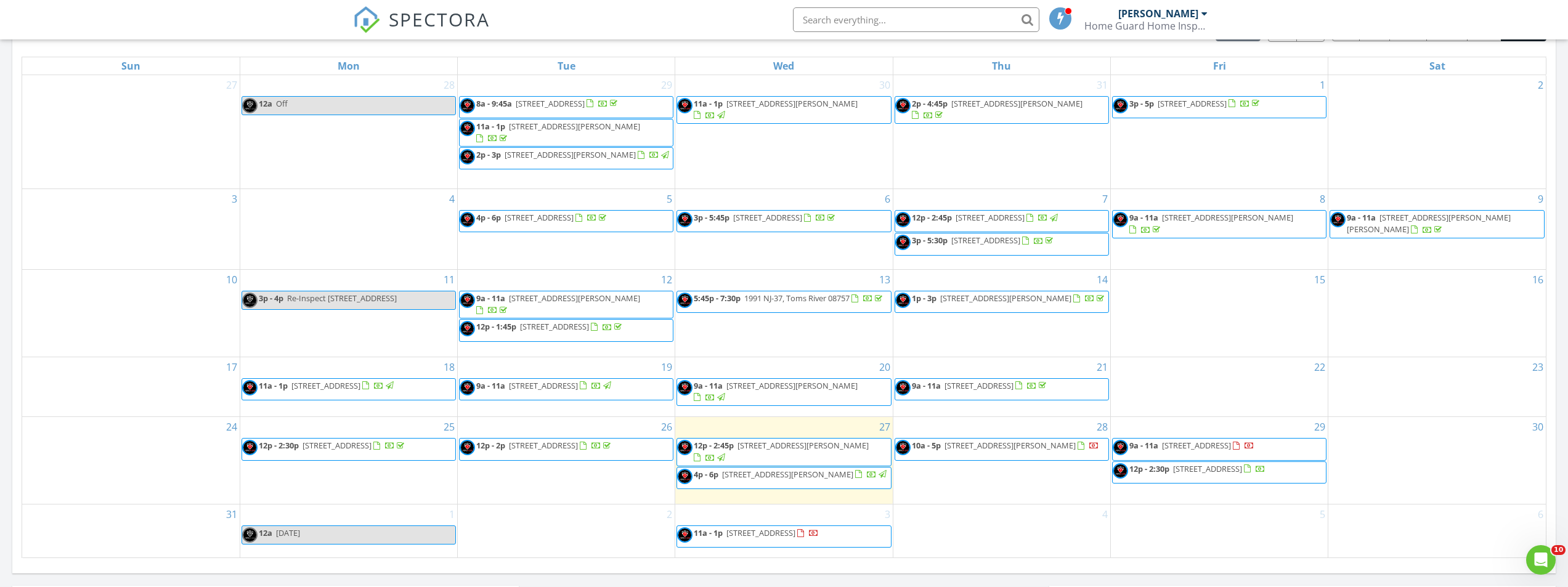
scroll to position [678, 0]
